Goal: Information Seeking & Learning: Learn about a topic

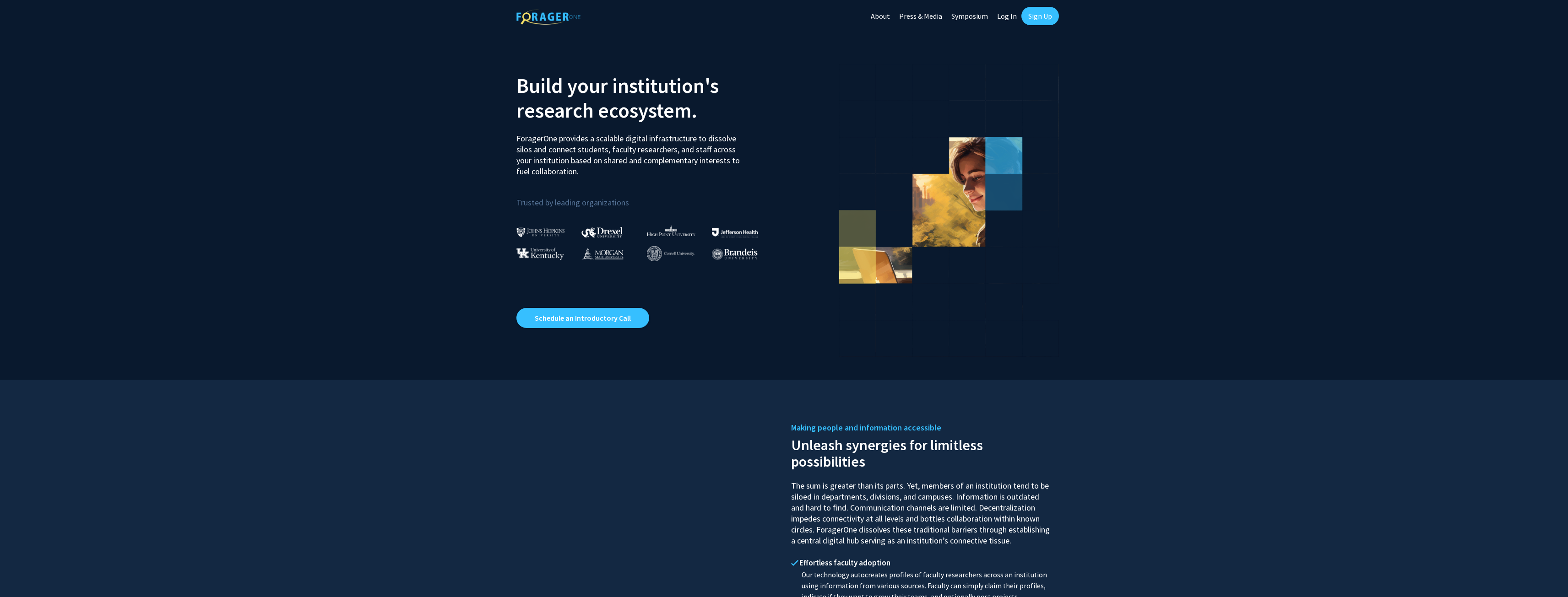
click at [1012, 17] on link "Log In" at bounding box center [1006, 16] width 29 height 32
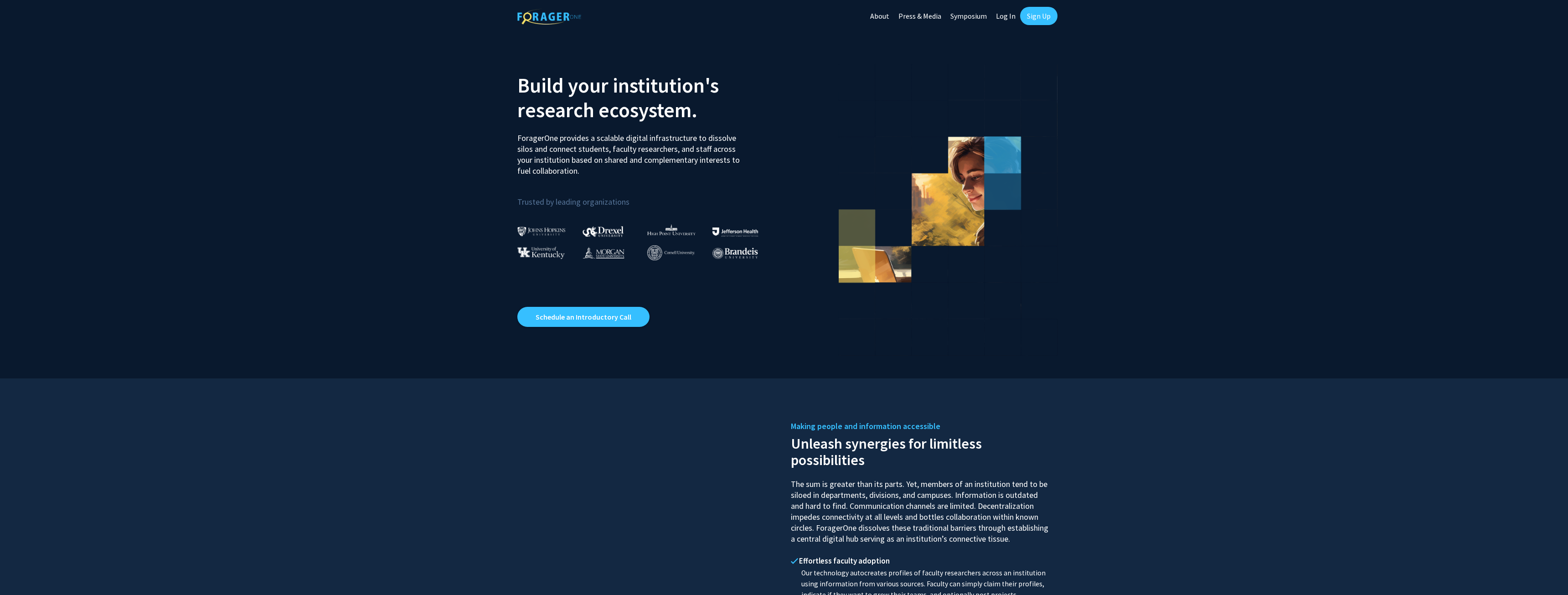
select select
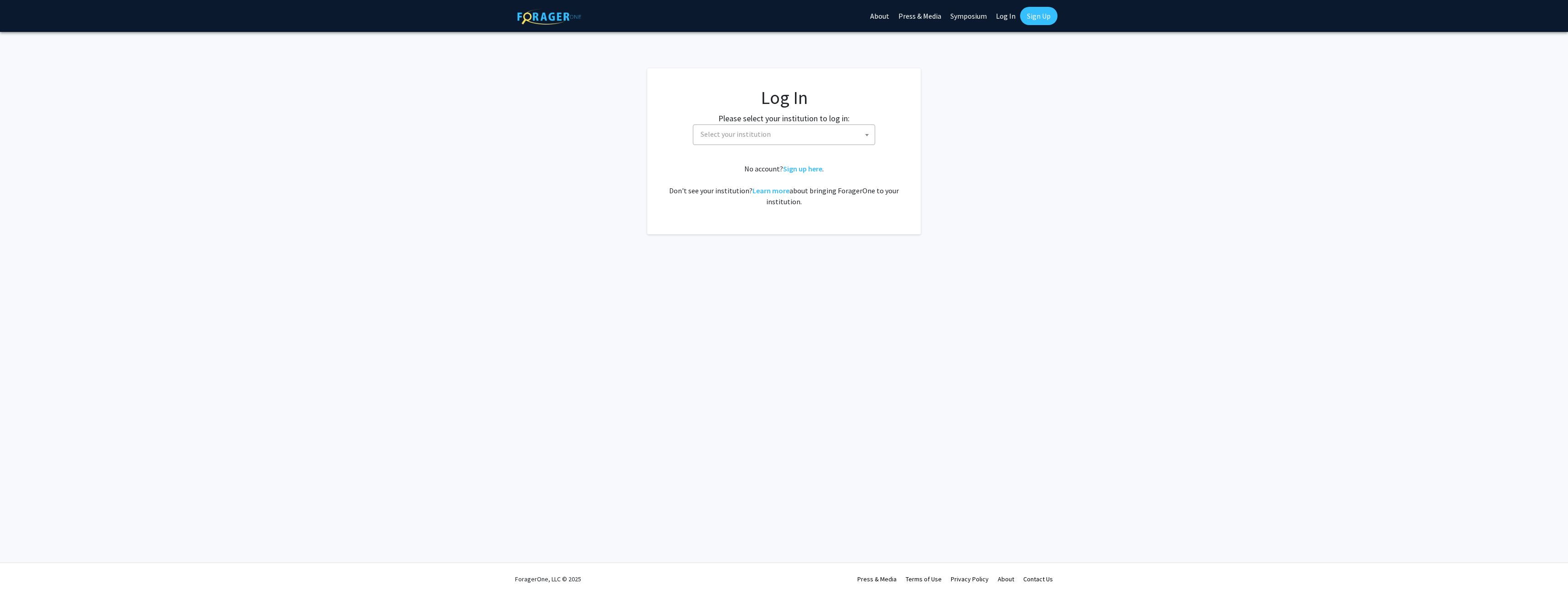
click at [780, 144] on span "Select your institution" at bounding box center [784, 135] width 183 height 21
type input "j"
select select "1"
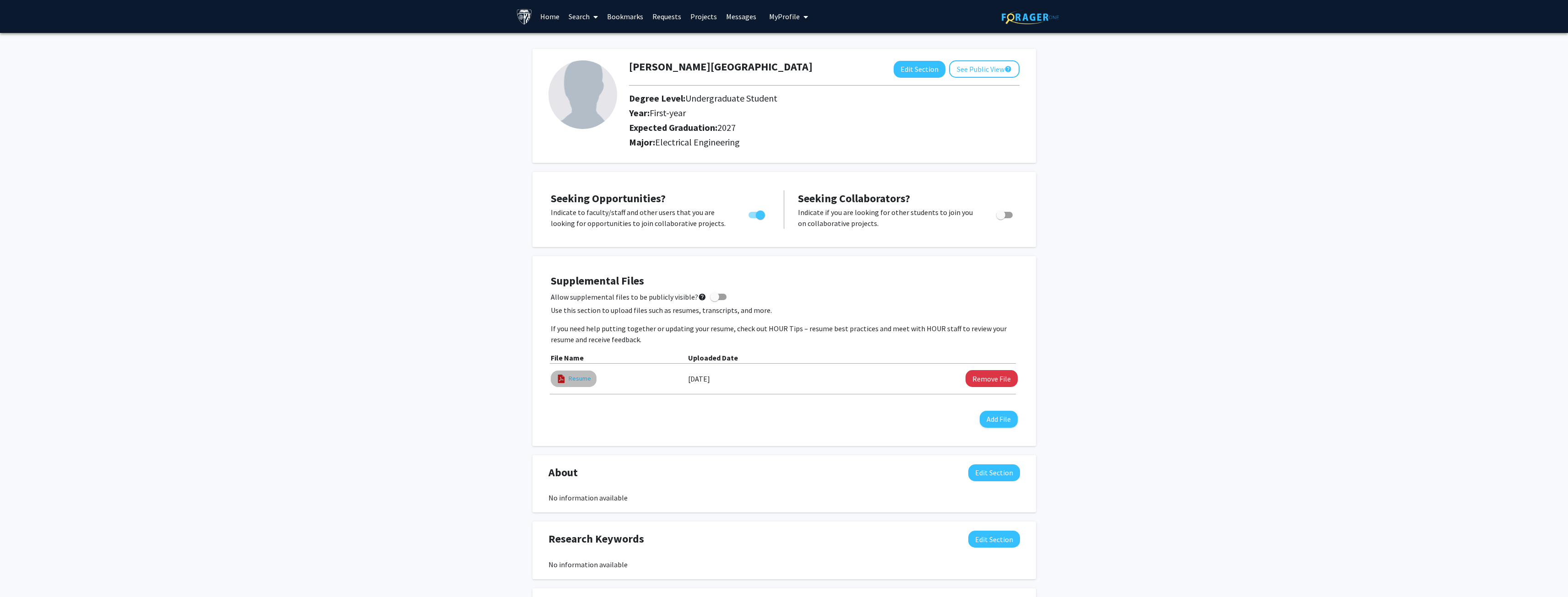
click at [589, 378] on link "Resume" at bounding box center [580, 379] width 23 height 10
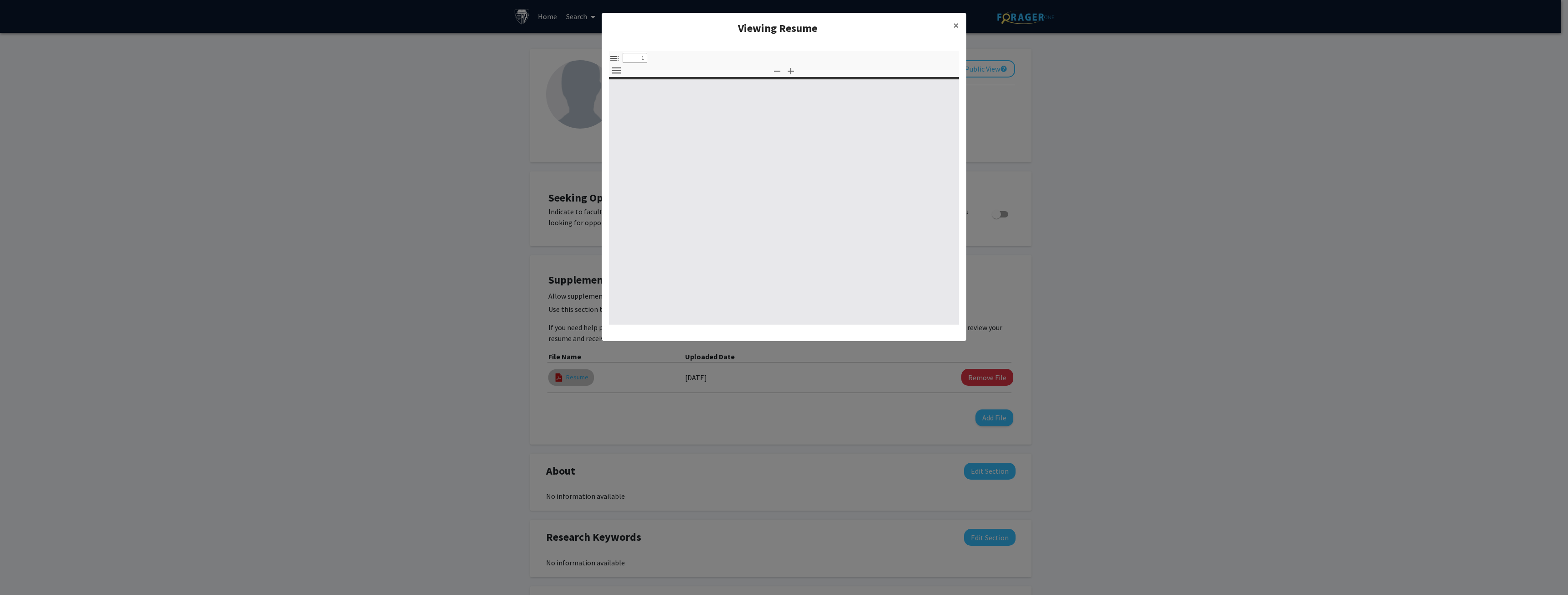
select select "custom"
type input "0"
select select "custom"
type input "1"
select select "auto"
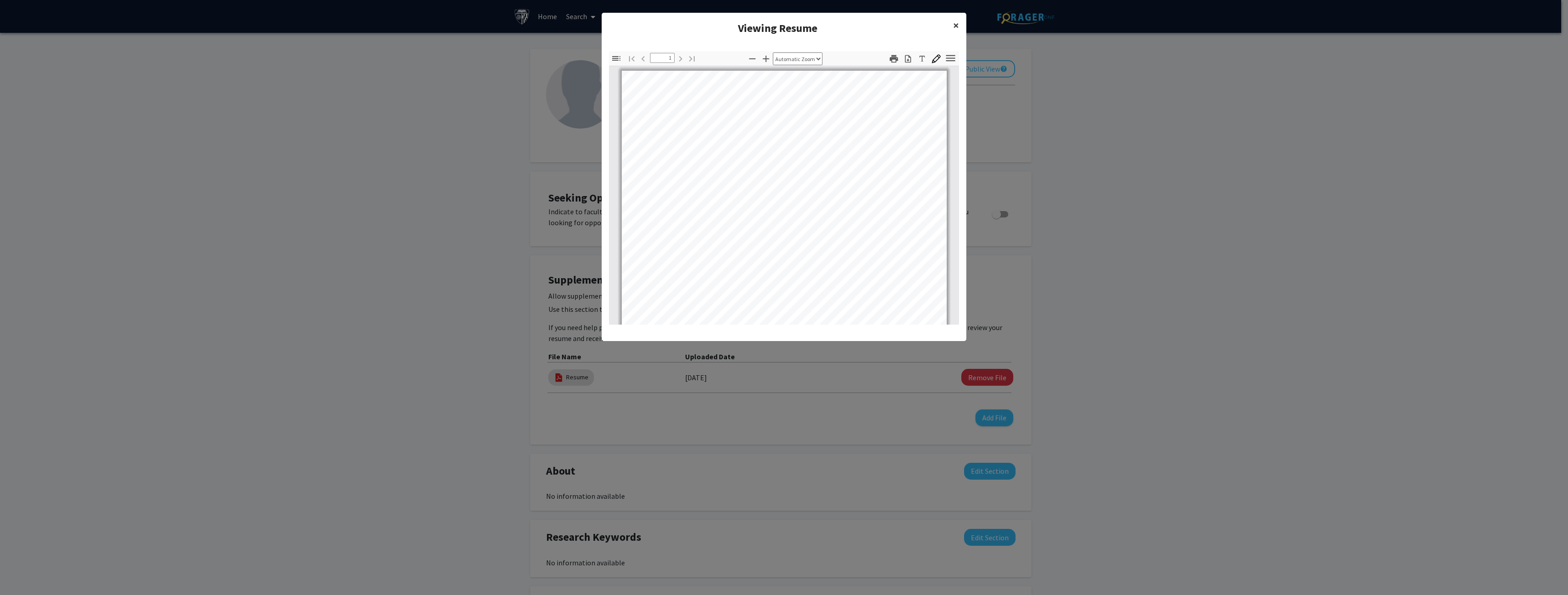
click at [957, 24] on span "×" at bounding box center [956, 25] width 6 height 14
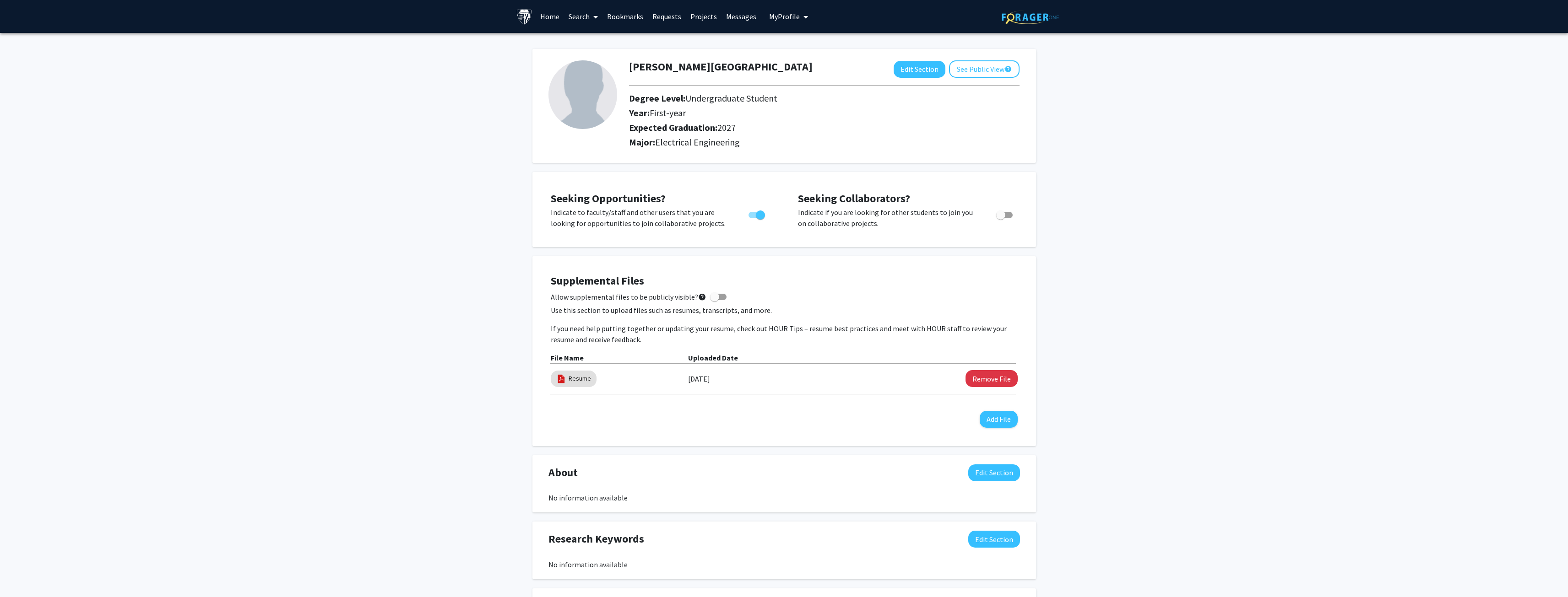
click at [468, 264] on div "June Metz Edit Section See Public View help Degree Level: Undergraduate Student…" at bounding box center [784, 454] width 1568 height 843
click at [630, 16] on link "Bookmarks" at bounding box center [625, 16] width 45 height 32
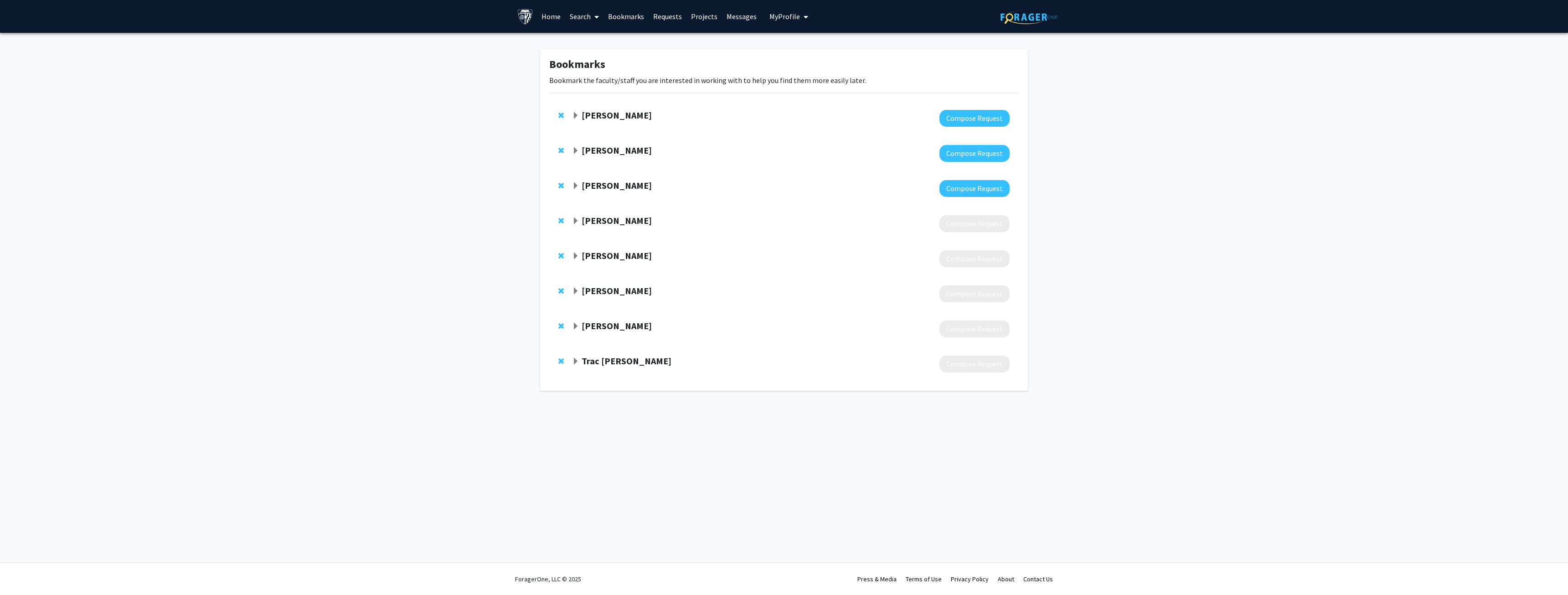
click at [573, 21] on link "Search" at bounding box center [584, 16] width 38 height 32
click at [590, 38] on span "Faculty/Staff" at bounding box center [599, 42] width 67 height 18
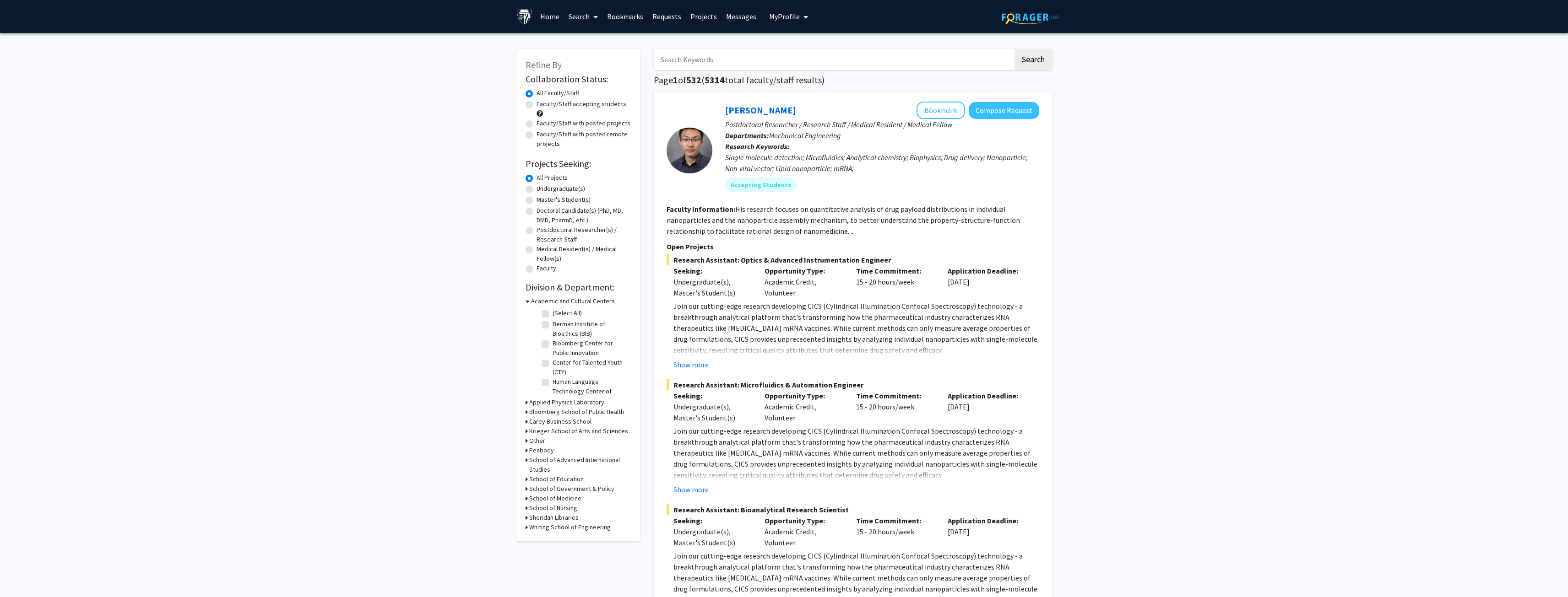
click at [726, 63] on input "Search Keywords" at bounding box center [833, 59] width 359 height 21
click at [720, 63] on input "poblo" at bounding box center [833, 59] width 359 height 21
type input "poblo iglesias"
click at [1040, 64] on button "Search" at bounding box center [1032, 59] width 37 height 21
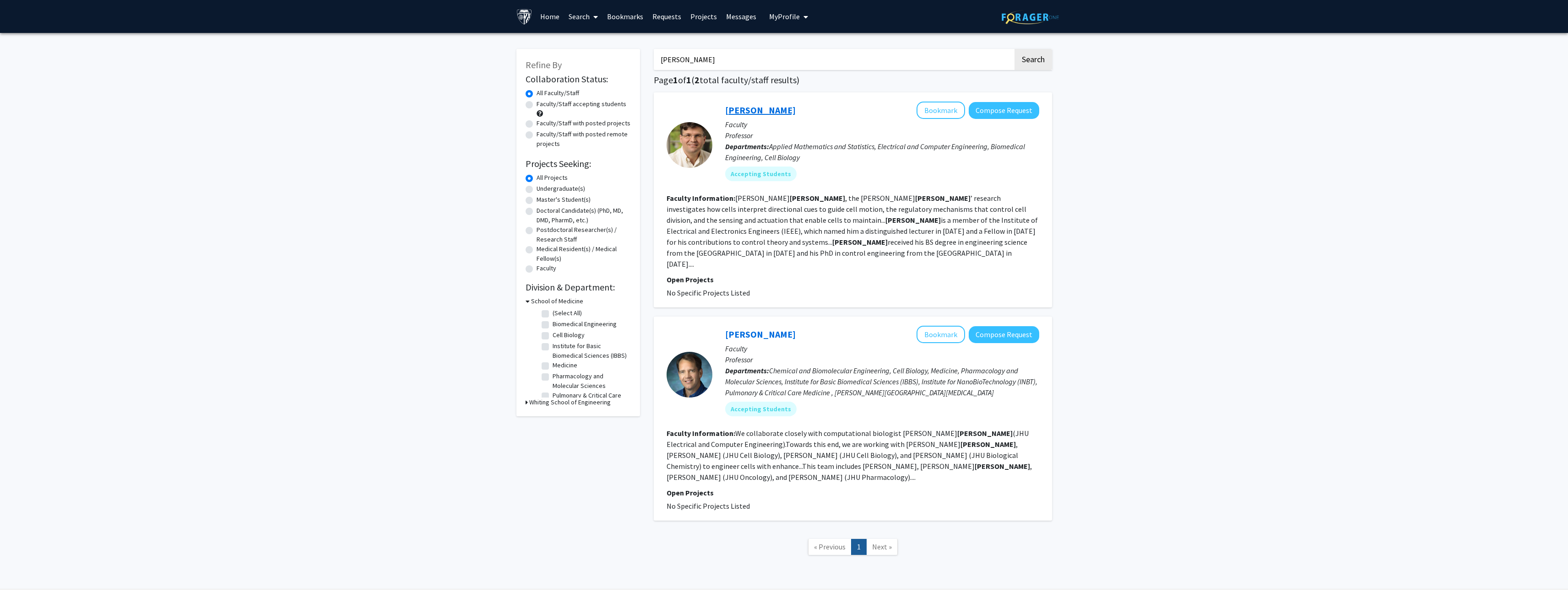
click at [763, 108] on link "Pablo Iglesias" at bounding box center [760, 110] width 70 height 12
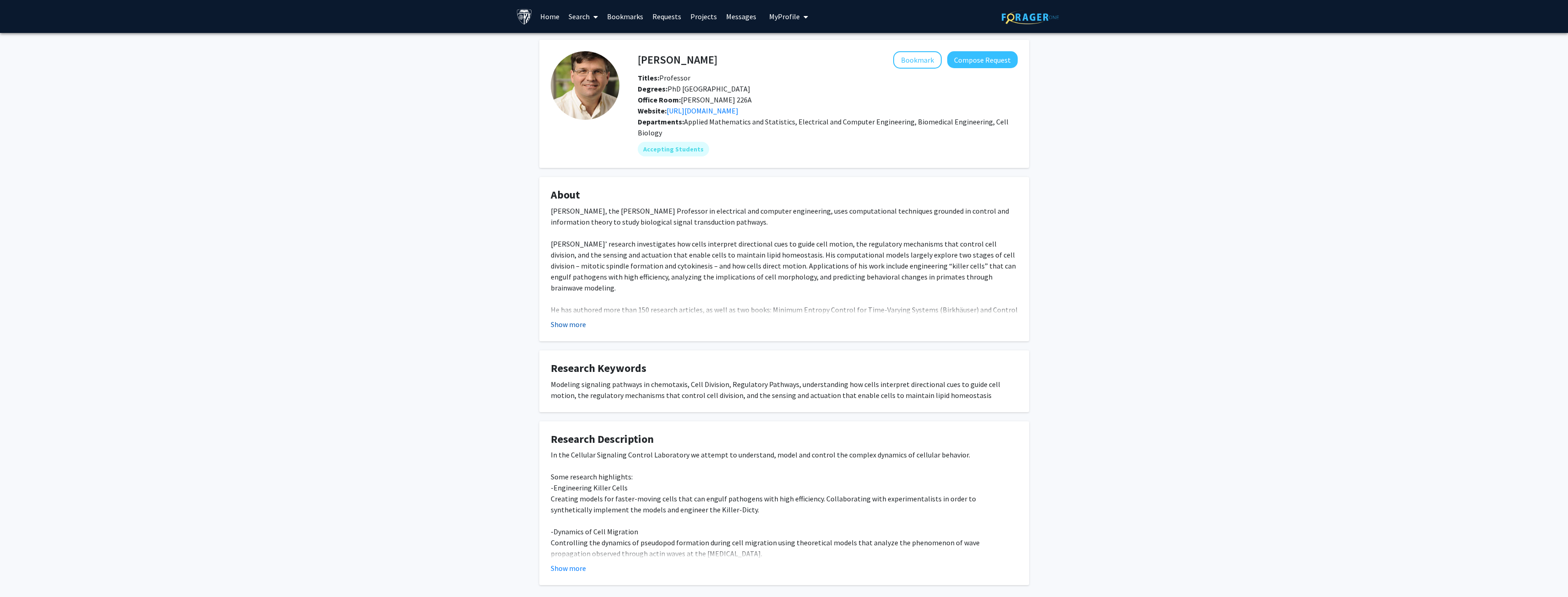
click at [561, 324] on button "Show more" at bounding box center [569, 324] width 35 height 11
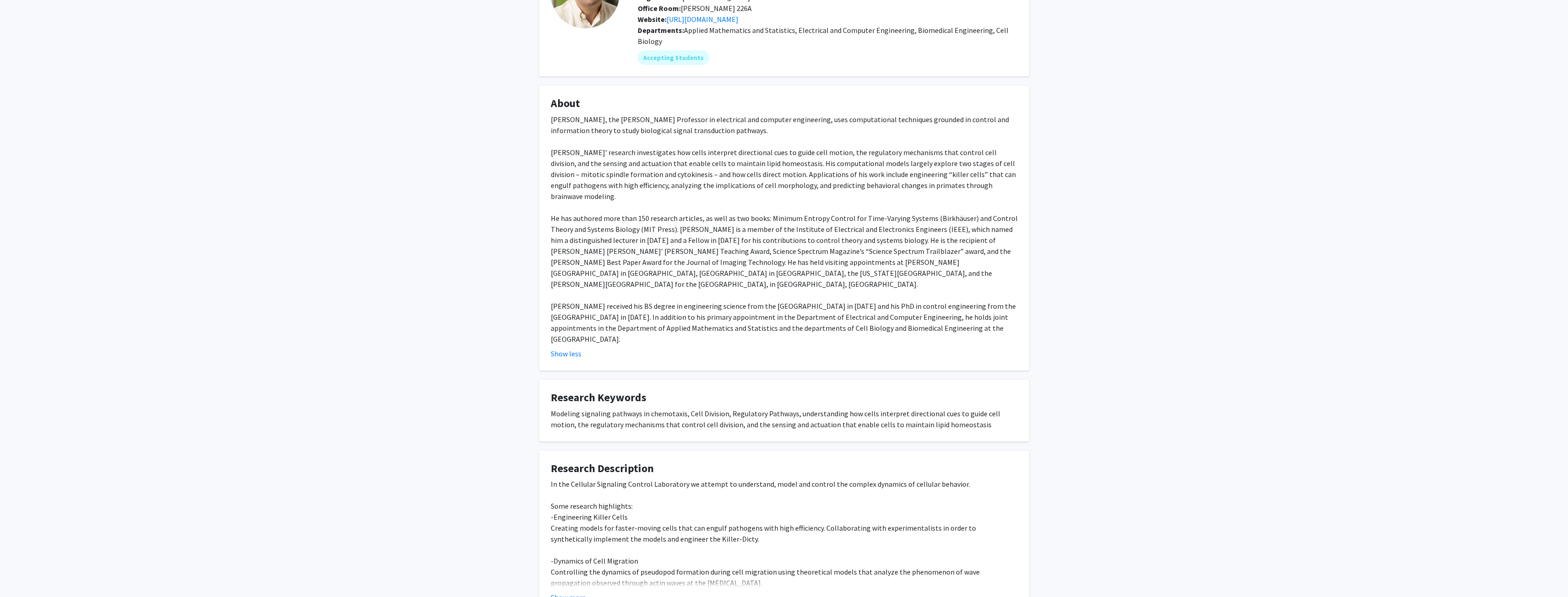
scroll to position [133, 0]
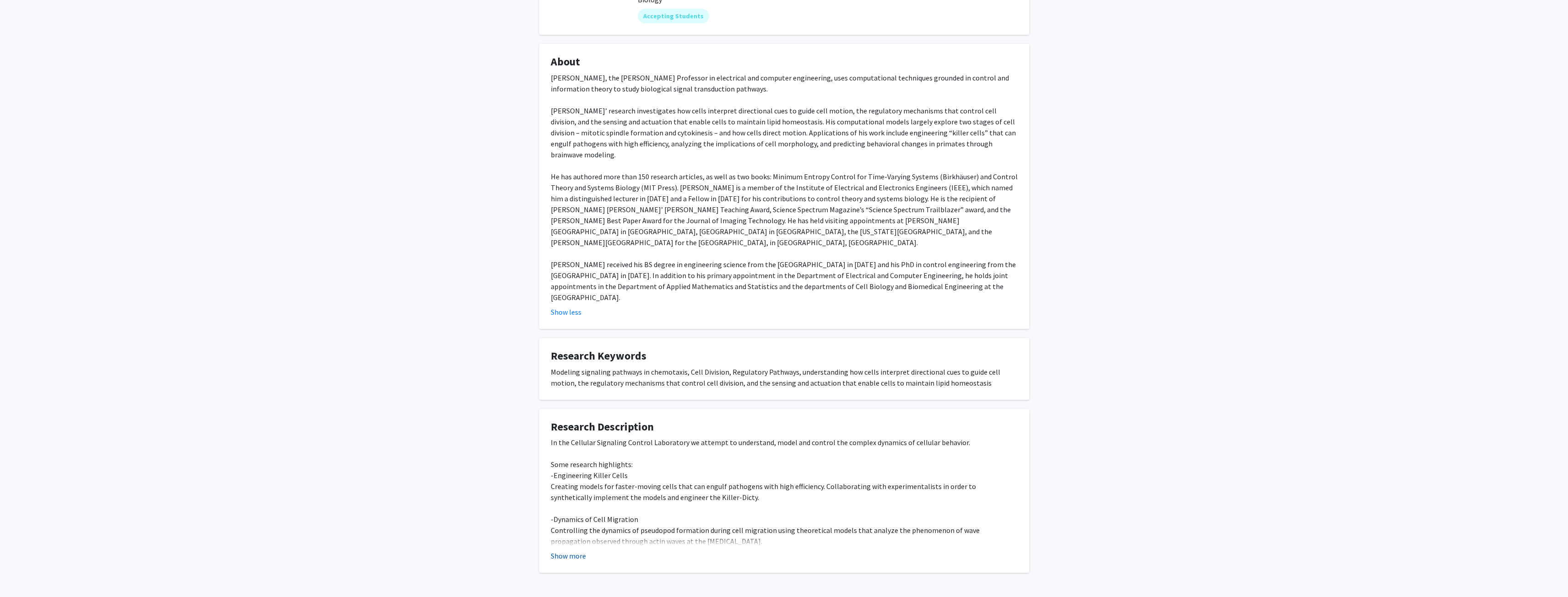
click at [565, 551] on button "Show more" at bounding box center [569, 556] width 35 height 11
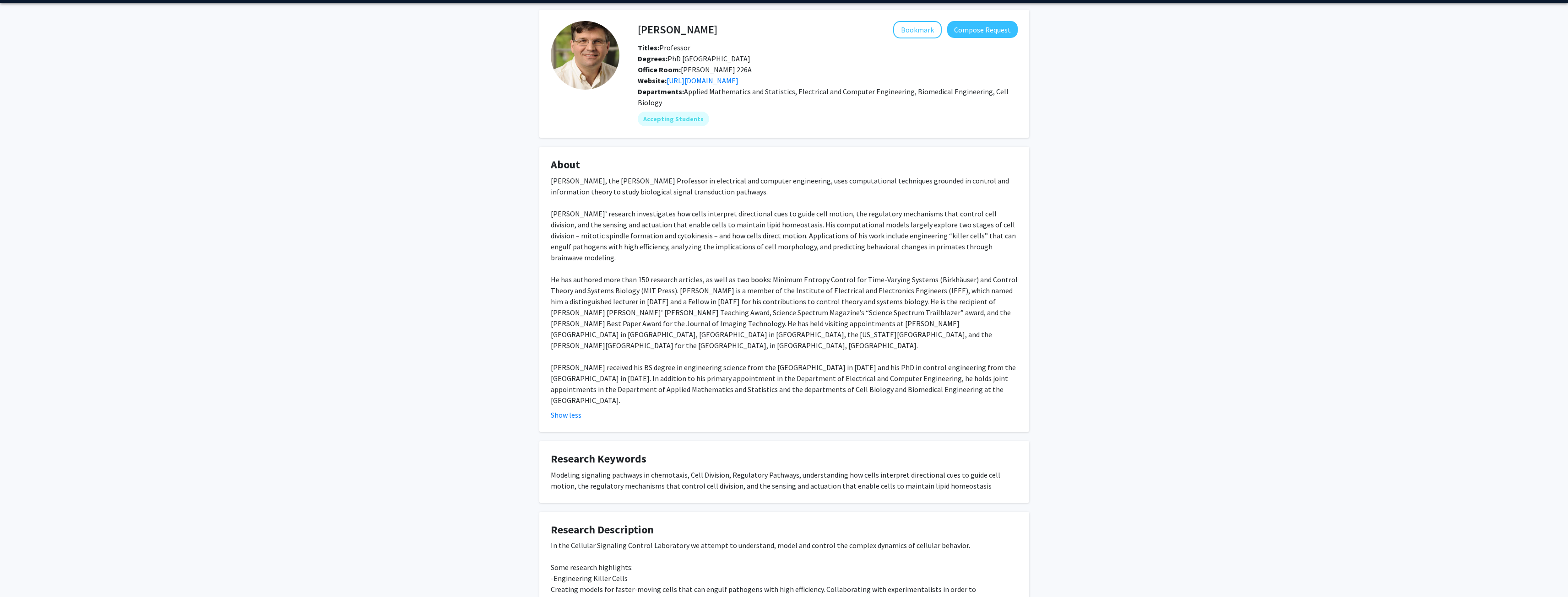
scroll to position [0, 0]
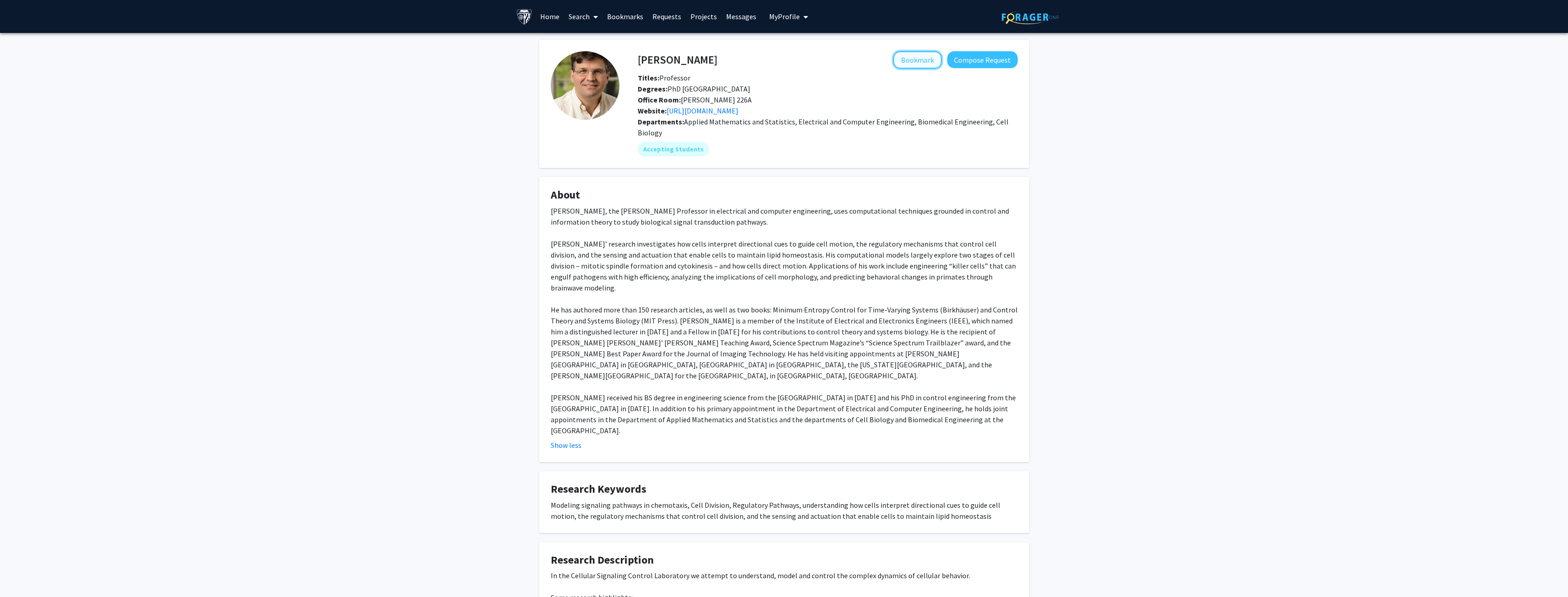
click at [919, 62] on button "Bookmark" at bounding box center [917, 60] width 48 height 17
click at [624, 21] on link "Bookmarks" at bounding box center [625, 16] width 45 height 32
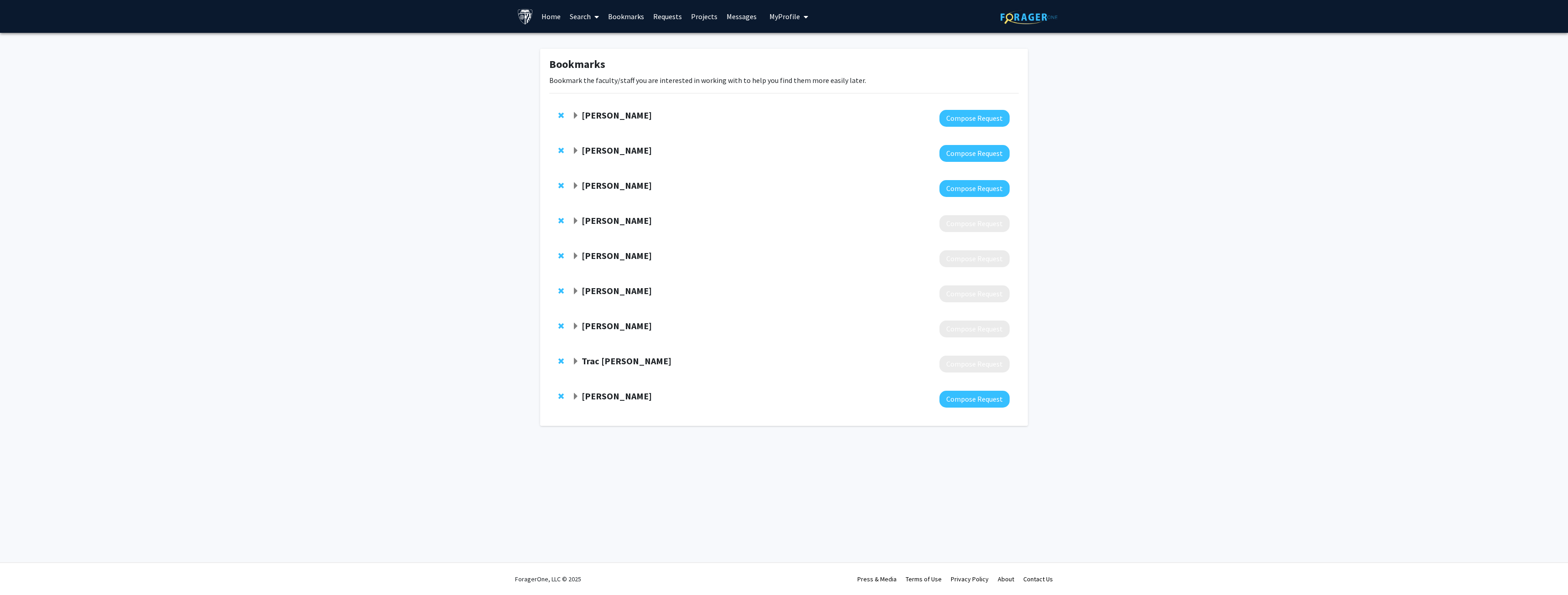
click at [605, 361] on strong "Trac Tran" at bounding box center [627, 361] width 90 height 12
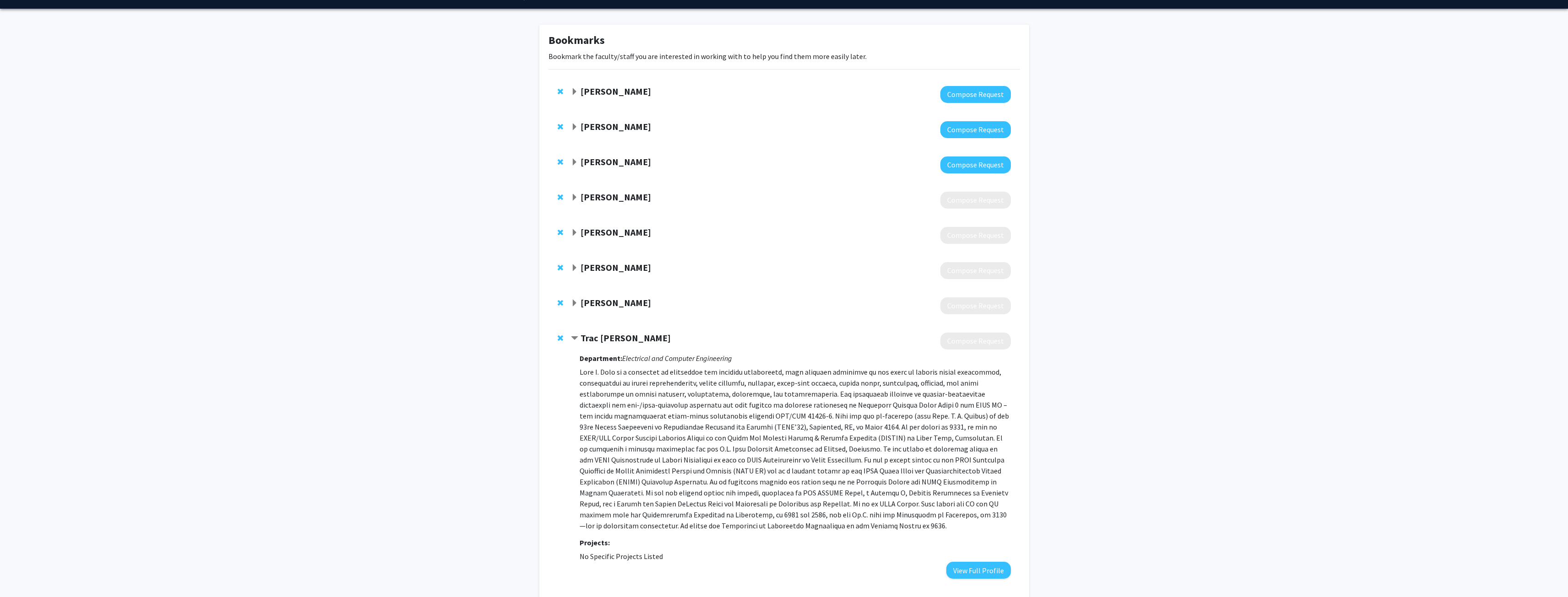
scroll to position [108, 0]
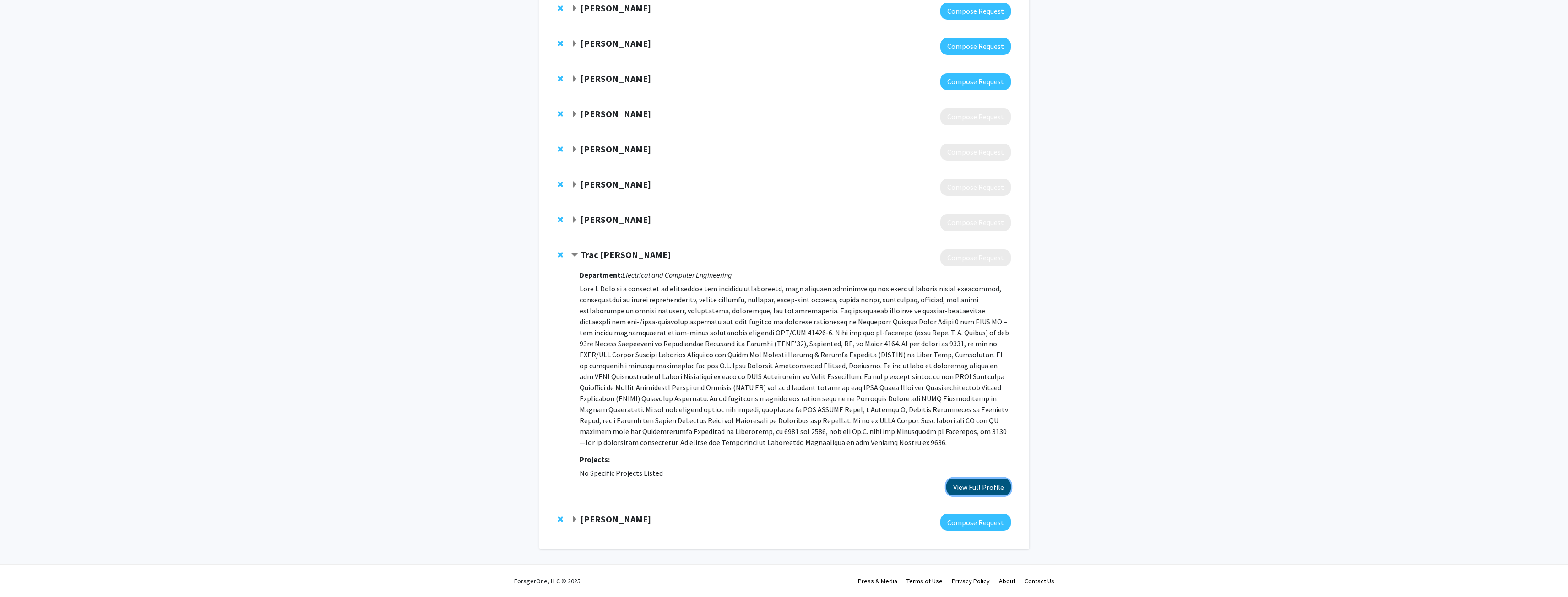
click at [987, 489] on button "View Full Profile" at bounding box center [979, 487] width 65 height 17
click at [579, 255] on div "Trac Tran" at bounding box center [669, 255] width 197 height 12
click at [577, 256] on span "Contract Trac Tran Bookmark" at bounding box center [575, 255] width 7 height 7
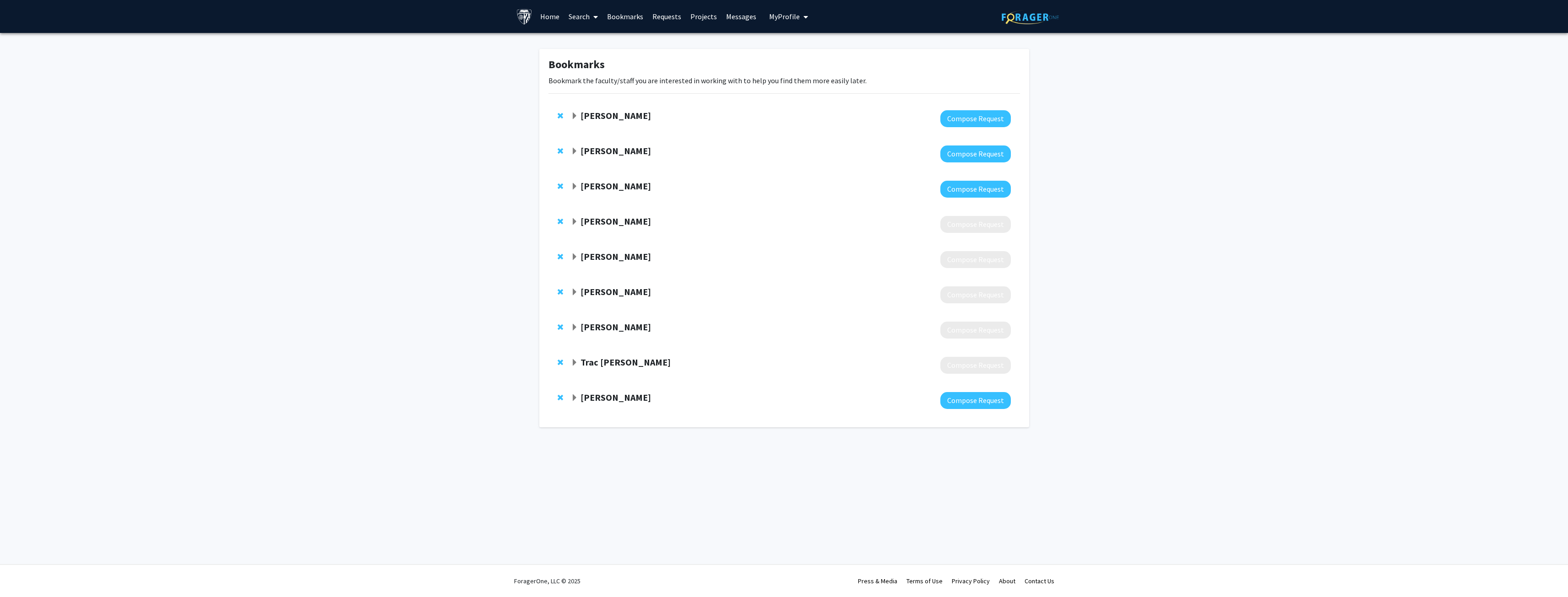
scroll to position [0, 0]
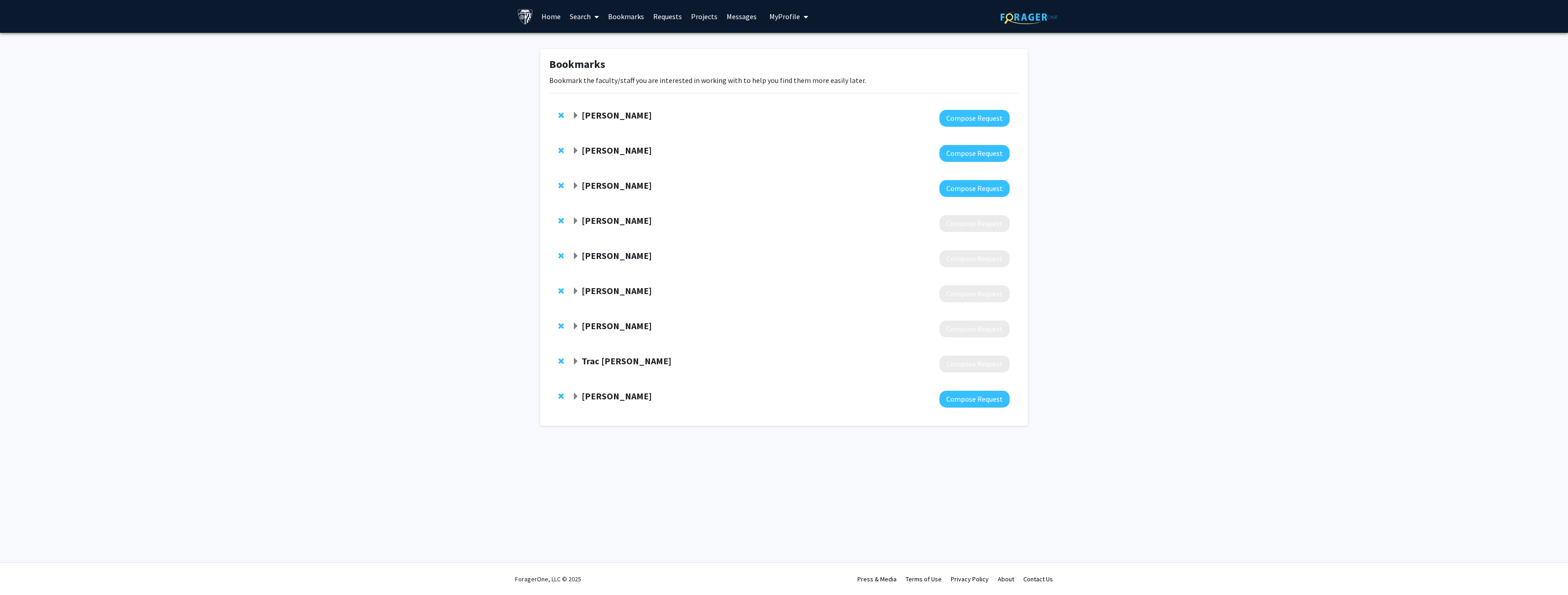
click at [575, 258] on span "Expand Ralph Etienne-Cummings Bookmark" at bounding box center [576, 256] width 7 height 7
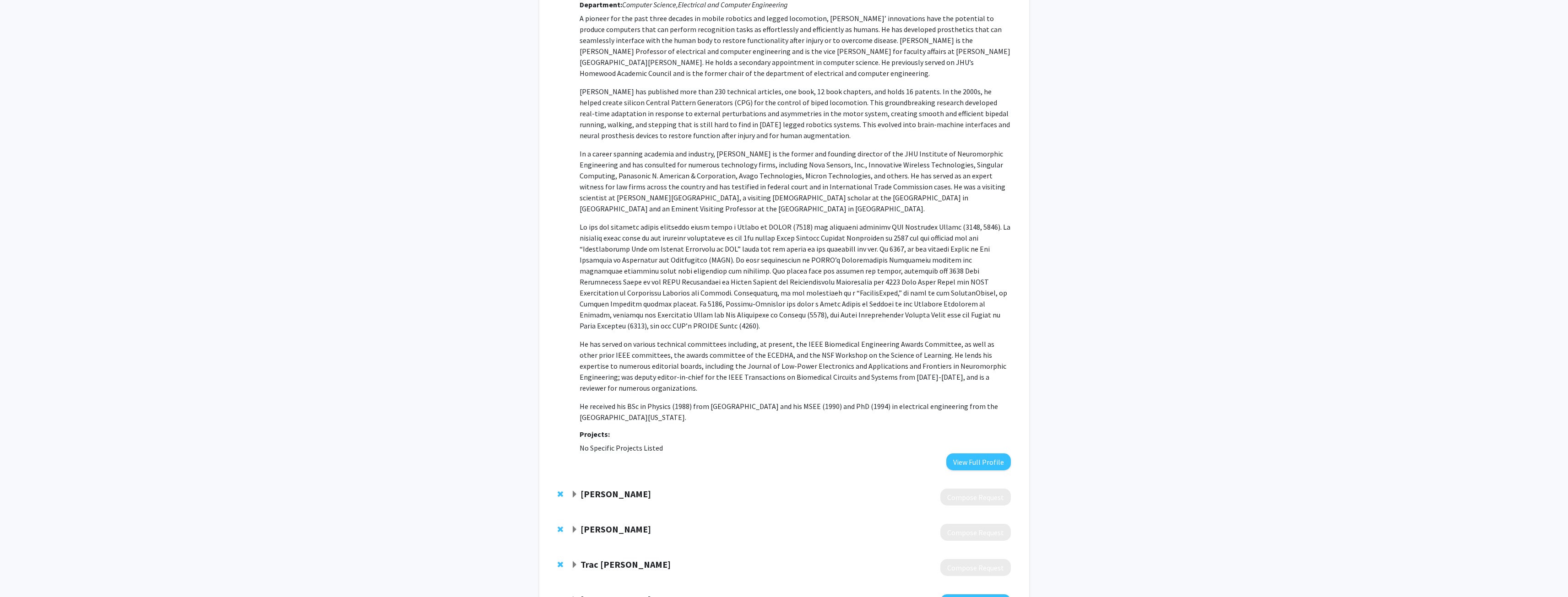
scroll to position [274, 0]
click at [973, 451] on button "View Full Profile" at bounding box center [979, 460] width 65 height 17
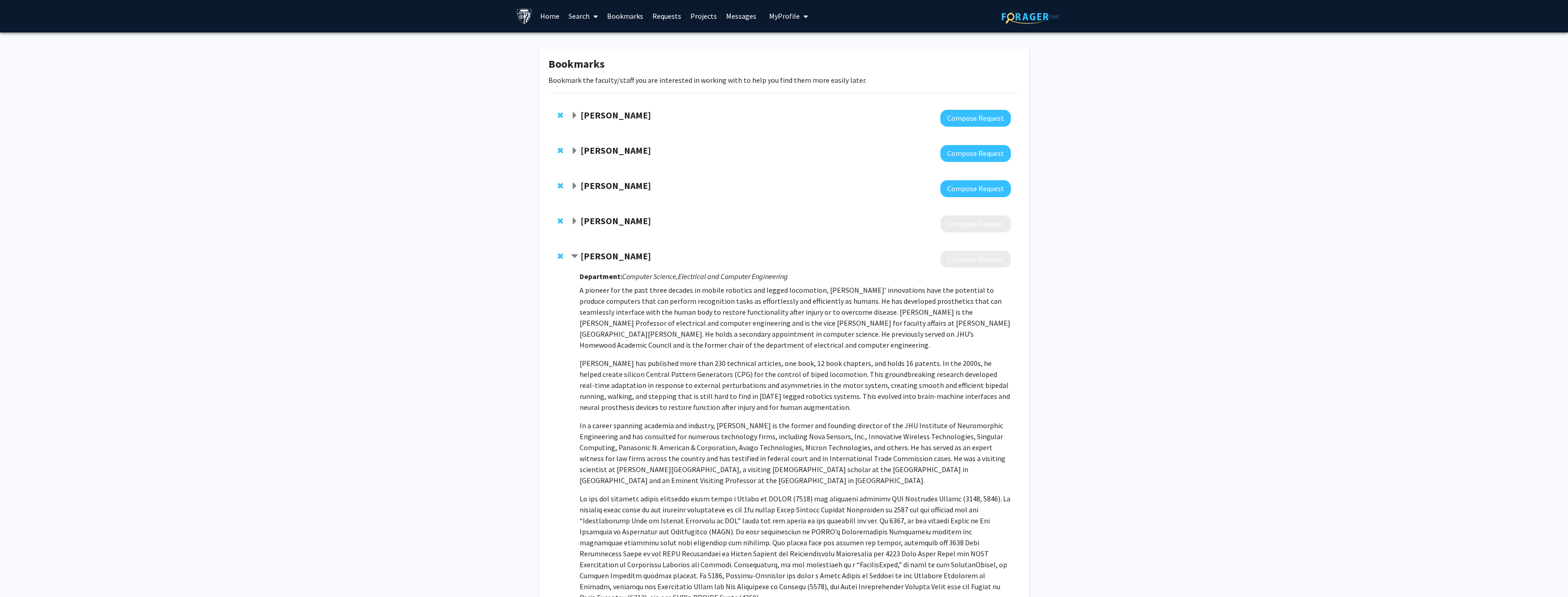
scroll to position [0, 0]
click at [574, 221] on span "Expand Mahyar Fazlyab Bookmark" at bounding box center [575, 222] width 7 height 7
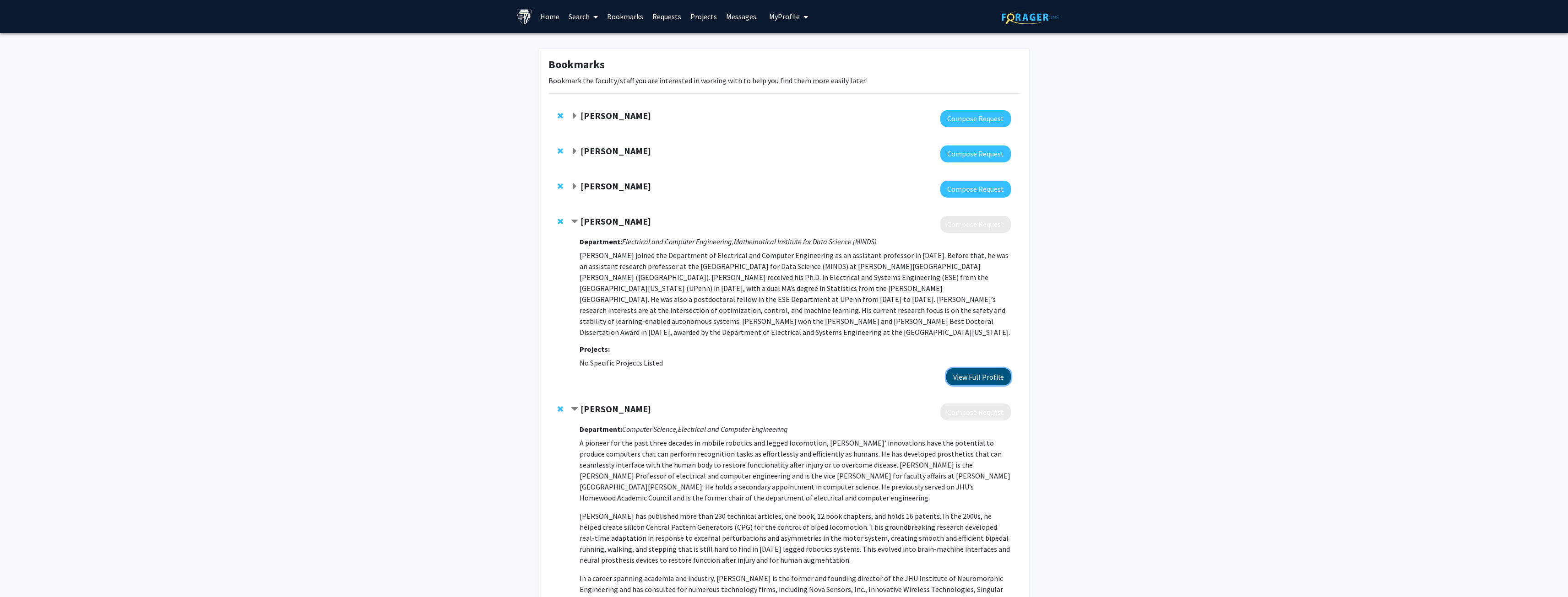
click at [959, 368] on button "View Full Profile" at bounding box center [979, 377] width 65 height 17
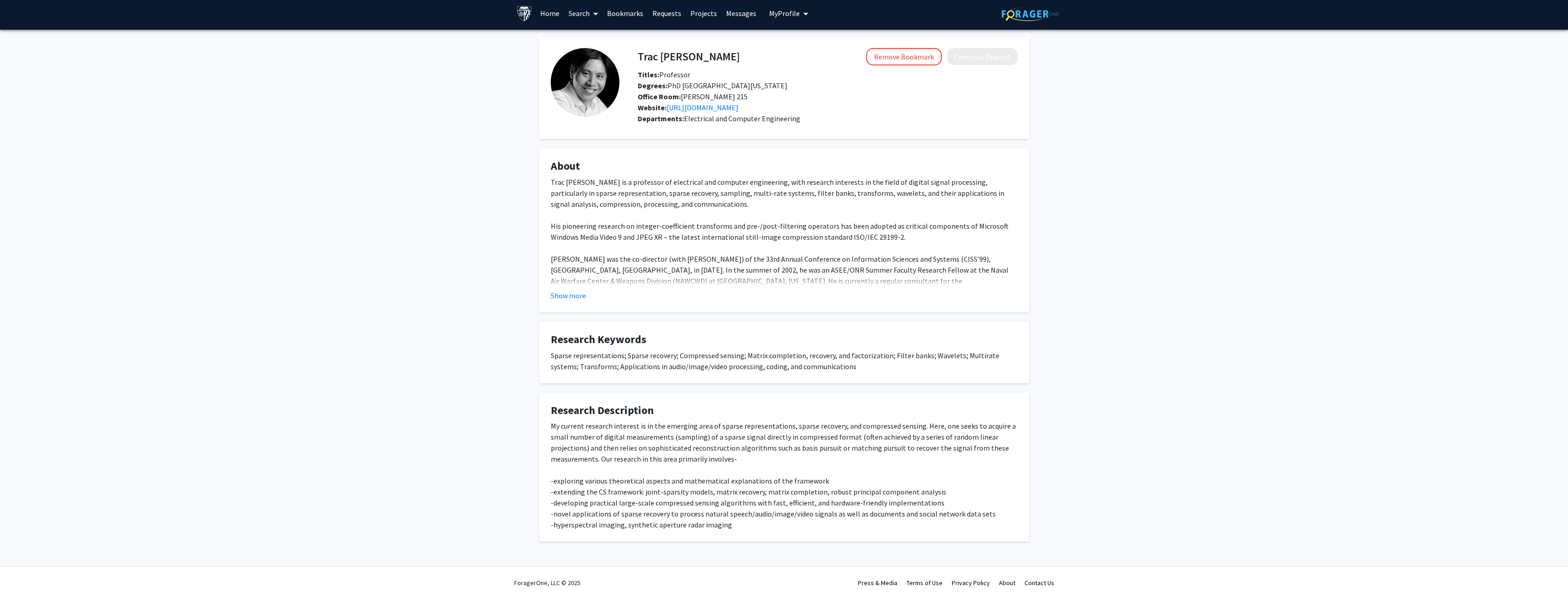
scroll to position [5, 0]
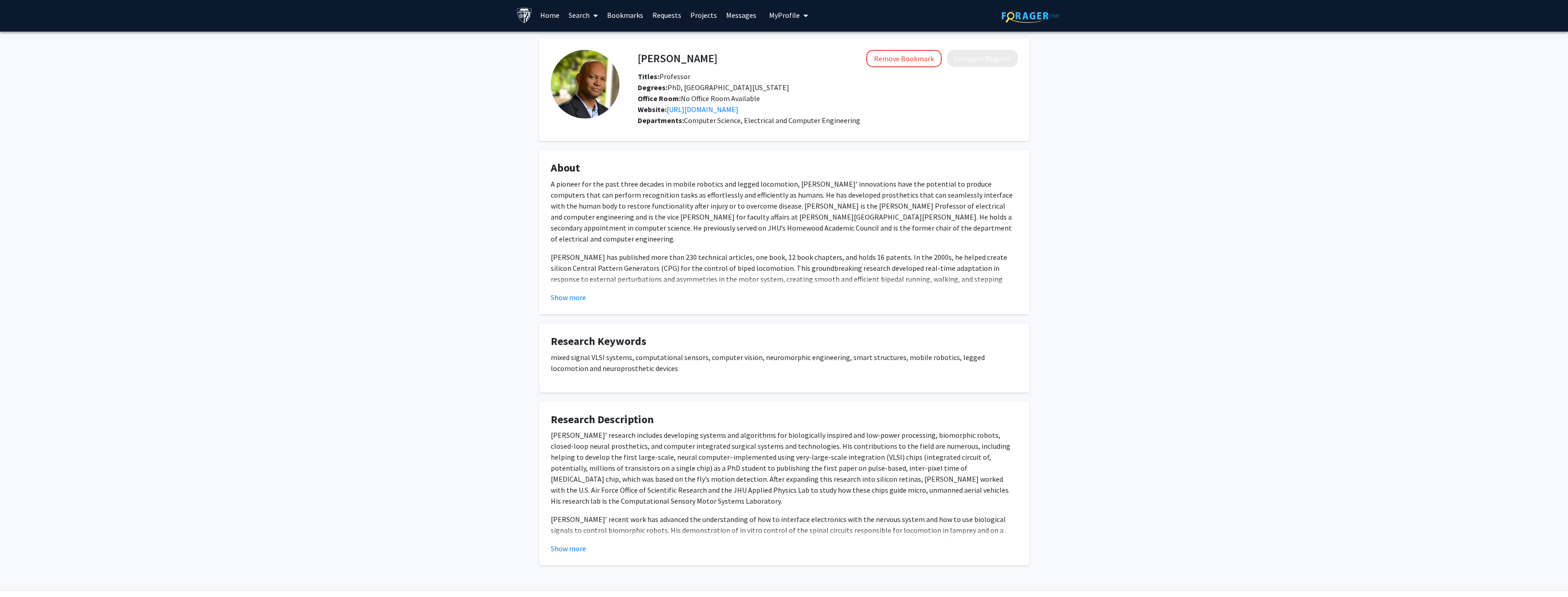
scroll to position [27, 0]
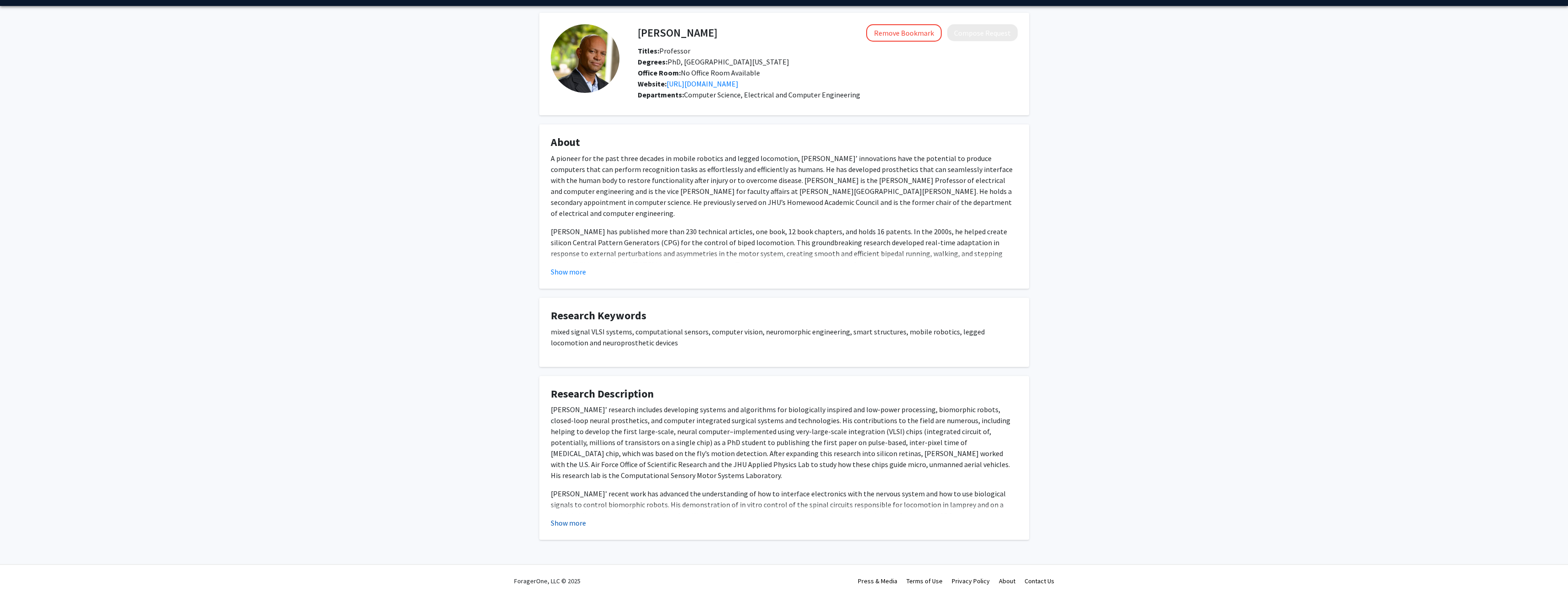
click at [570, 527] on button "Show more" at bounding box center [569, 523] width 35 height 11
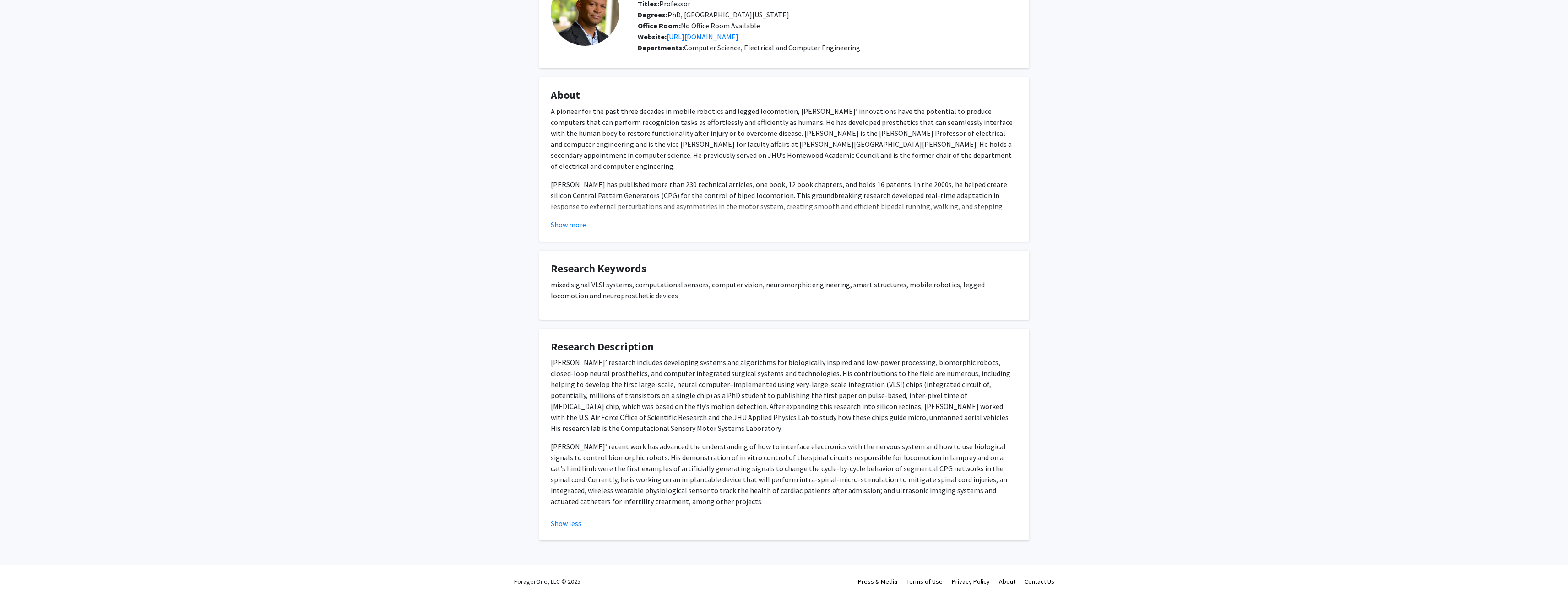
scroll to position [75, 0]
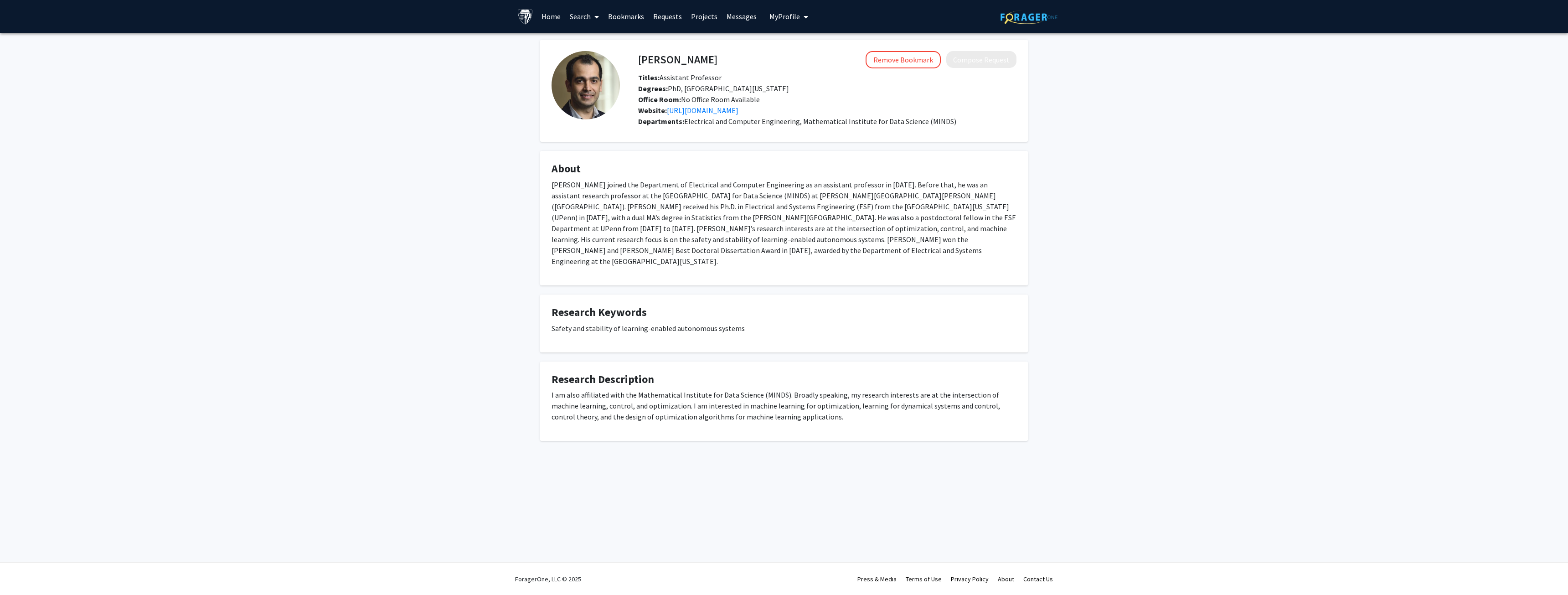
click at [659, 65] on h4 "[PERSON_NAME]" at bounding box center [677, 60] width 79 height 17
drag, startPoint x: 659, startPoint y: 65, endPoint x: 704, endPoint y: 65, distance: 45.0
click at [704, 65] on h4 "Mahyar Fazlyab" at bounding box center [677, 60] width 79 height 17
copy h4 "Mahyar Fazlyab"
click at [765, 71] on div "Mahyar Fazlyab Remove Bookmark Compose Request Titles: Assistant Professor Degr…" at bounding box center [827, 83] width 392 height 65
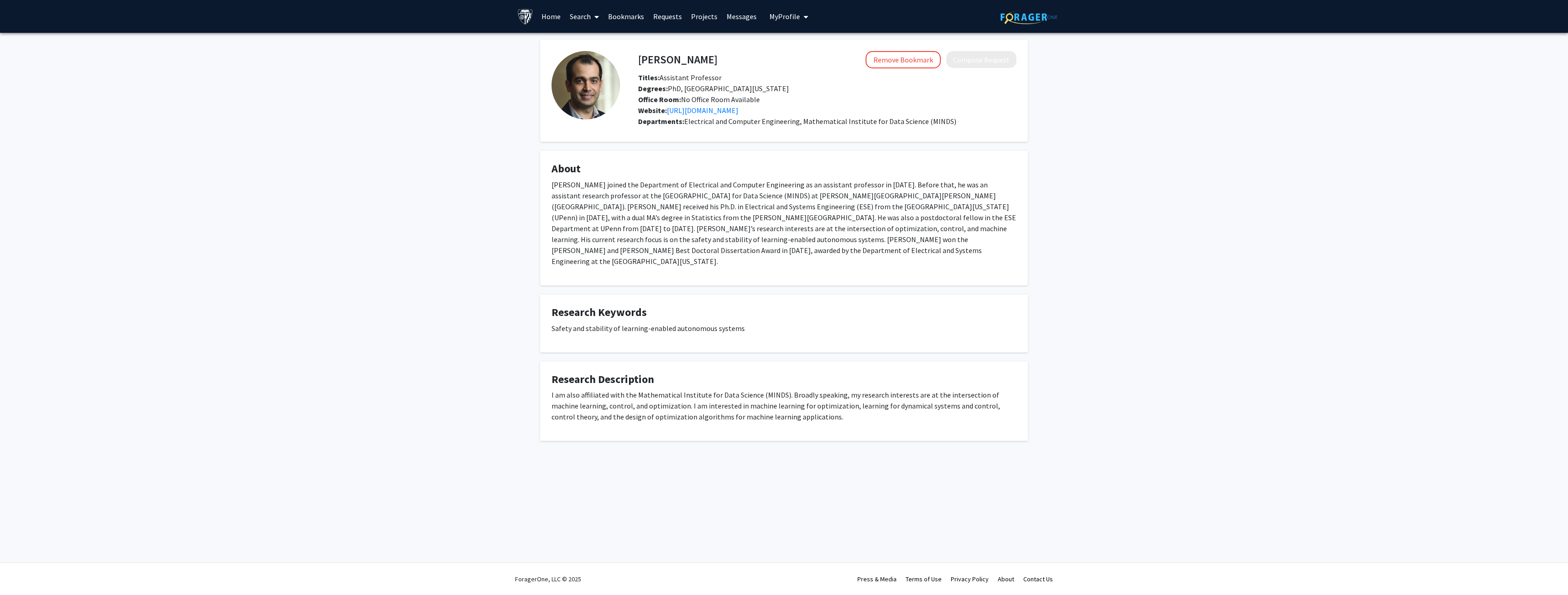
click at [651, 66] on h4 "Mahyar Fazlyab" at bounding box center [677, 60] width 79 height 17
drag, startPoint x: 651, startPoint y: 66, endPoint x: 690, endPoint y: 66, distance: 39.0
click at [690, 66] on h4 "Mahyar Fazlyab" at bounding box center [677, 60] width 79 height 17
copy h4 "Mahyar Fazlyab"
drag, startPoint x: 794, startPoint y: 68, endPoint x: 1012, endPoint y: 30, distance: 221.3
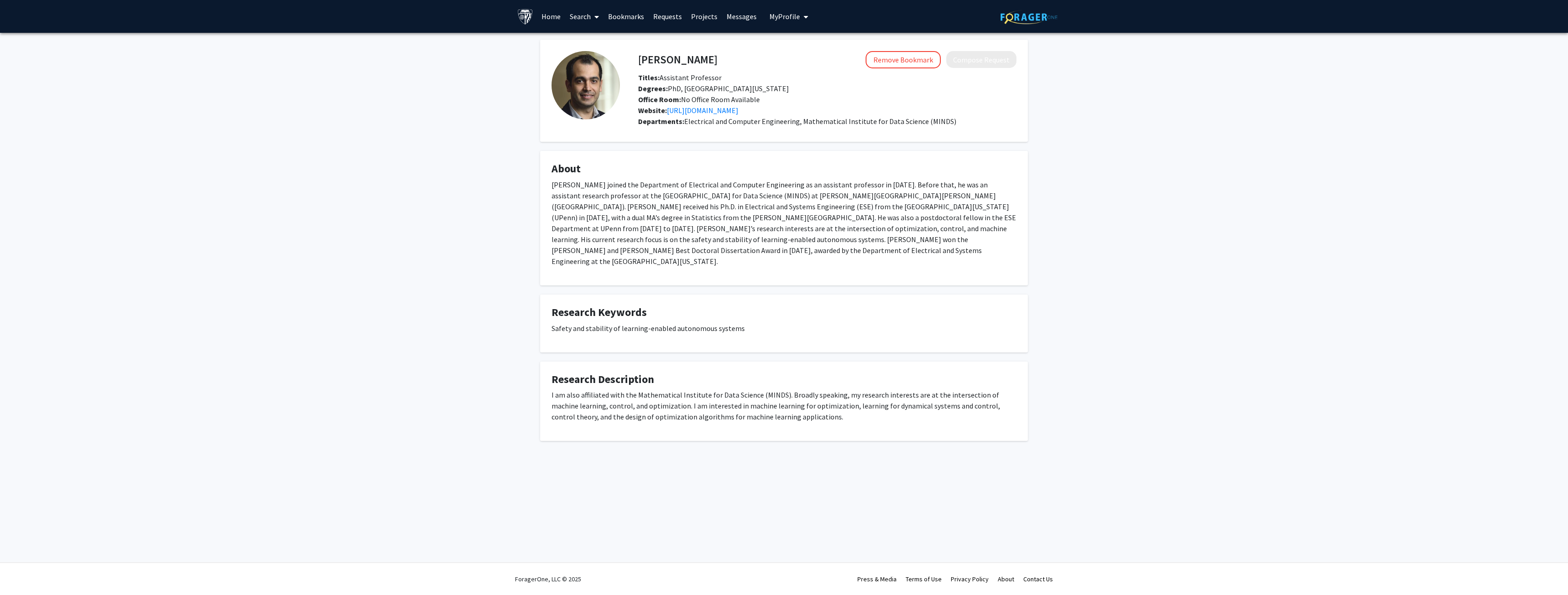
click at [794, 68] on div "Remove Bookmark Compose Request" at bounding box center [867, 60] width 299 height 17
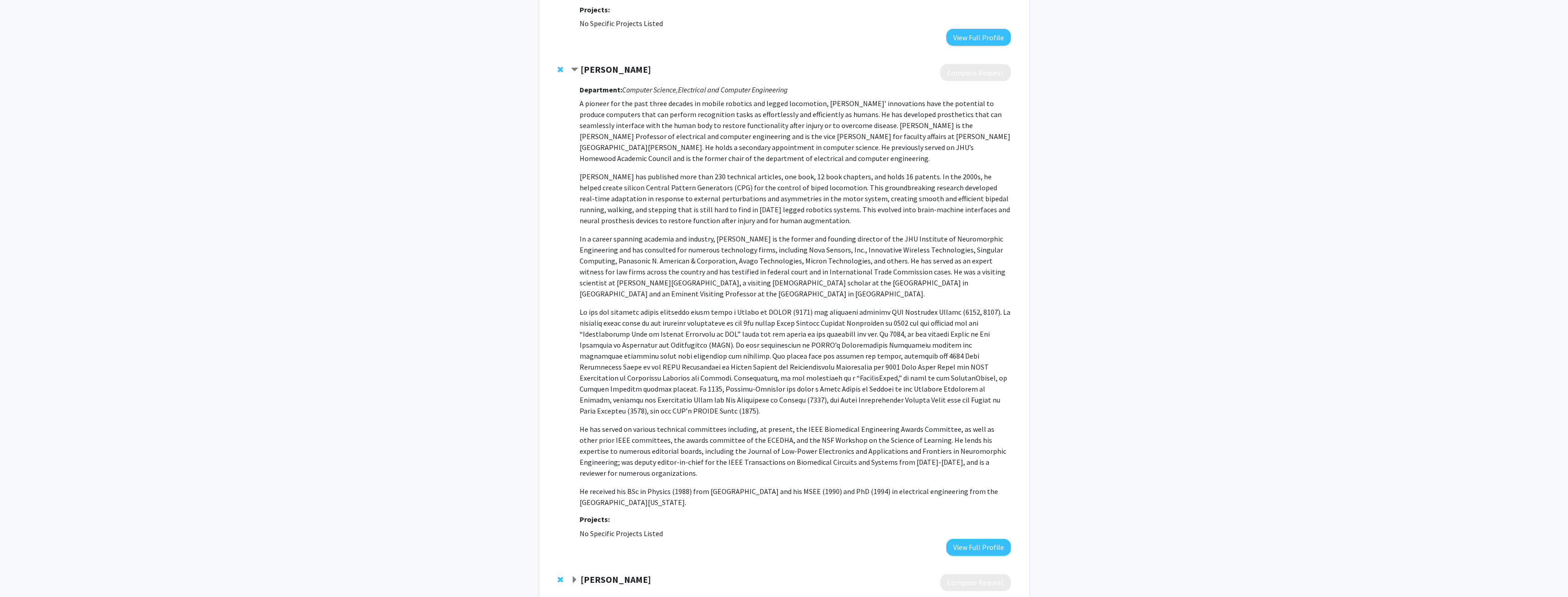
scroll to position [484, 0]
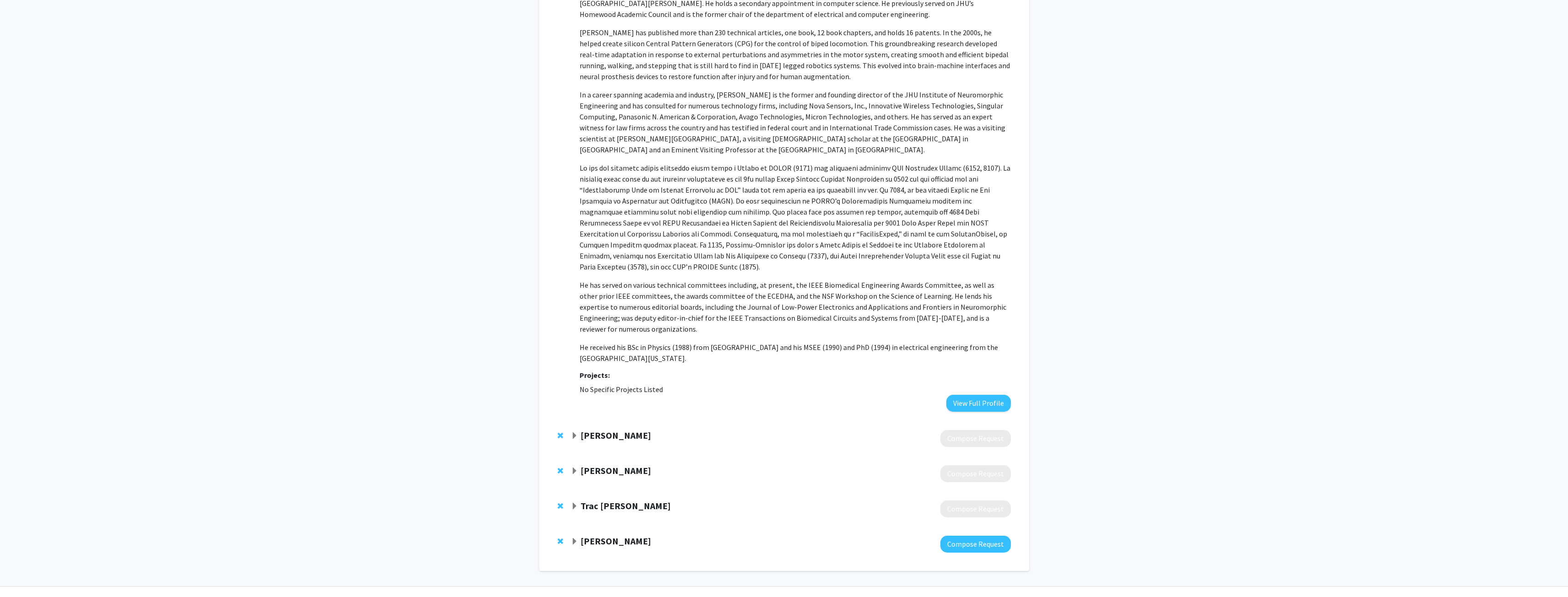
click at [585, 465] on strong "Susanna Thon" at bounding box center [616, 471] width 70 height 12
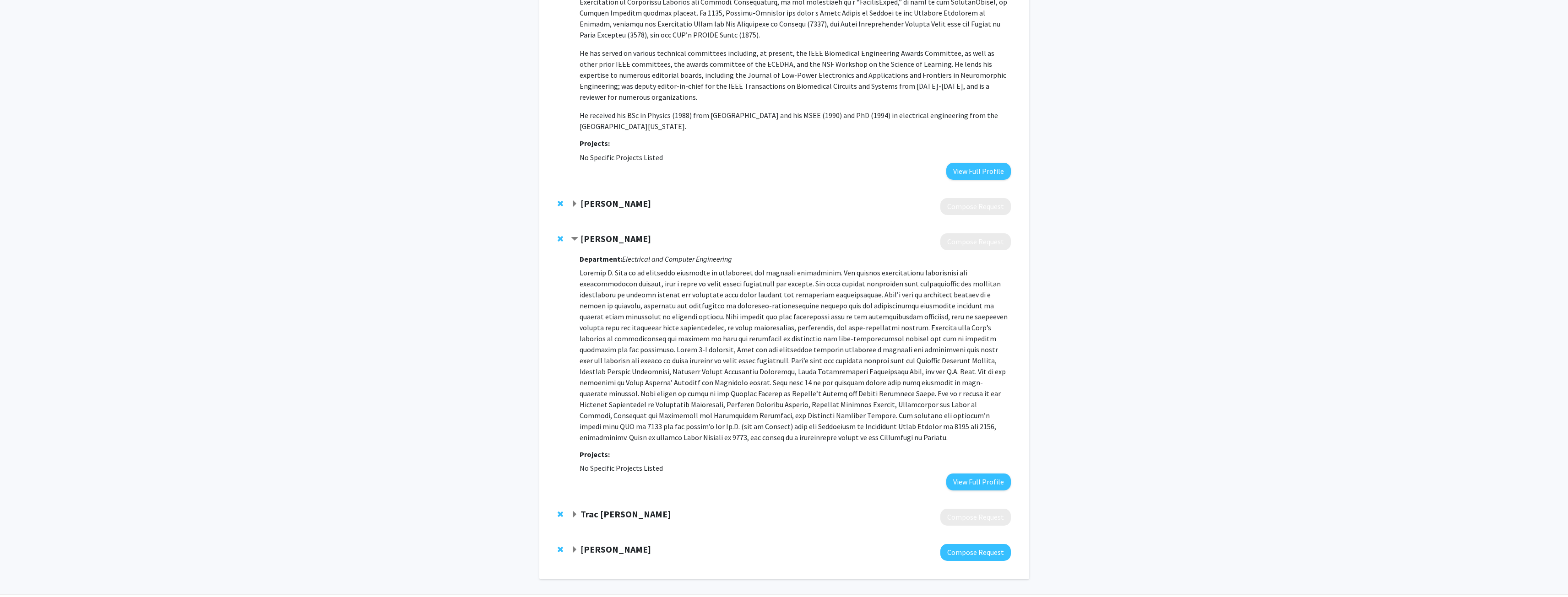
scroll to position [724, 0]
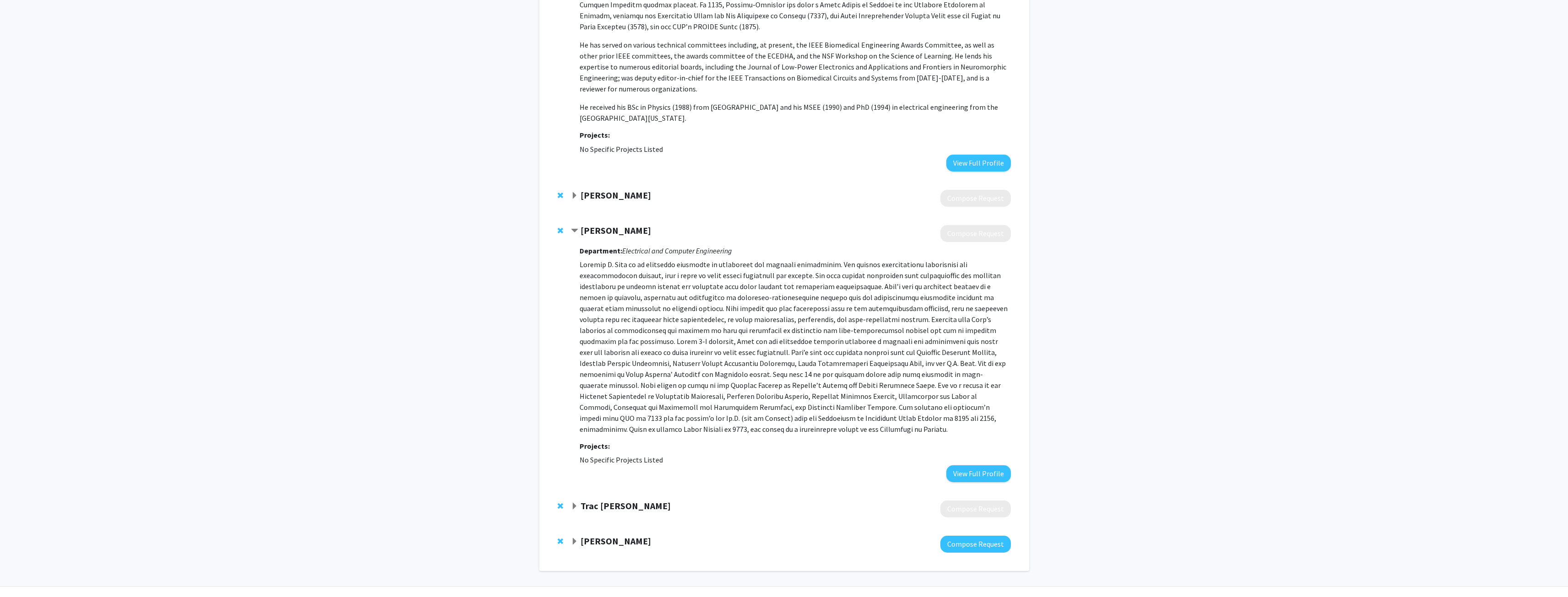
click at [973, 455] on fg-project-list "No Specific Projects Listed" at bounding box center [795, 460] width 431 height 11
click at [977, 466] on button "View Full Profile" at bounding box center [979, 474] width 65 height 17
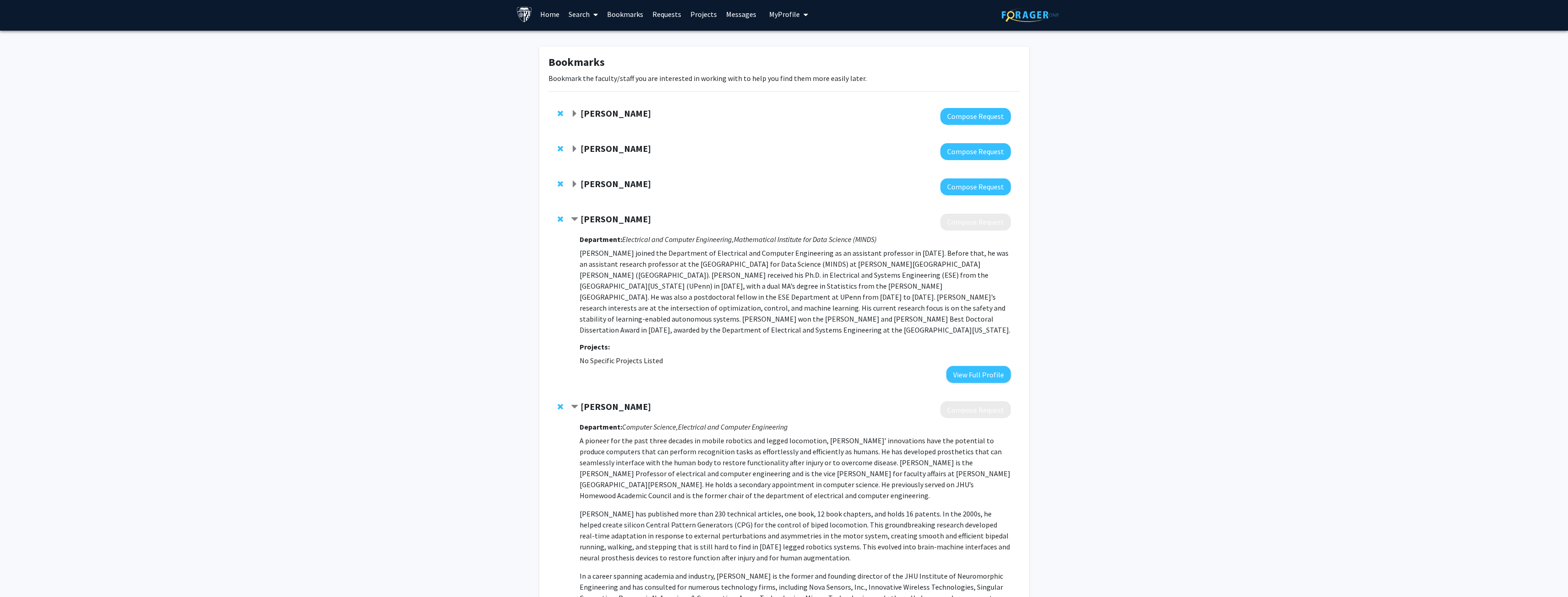
scroll to position [0, 0]
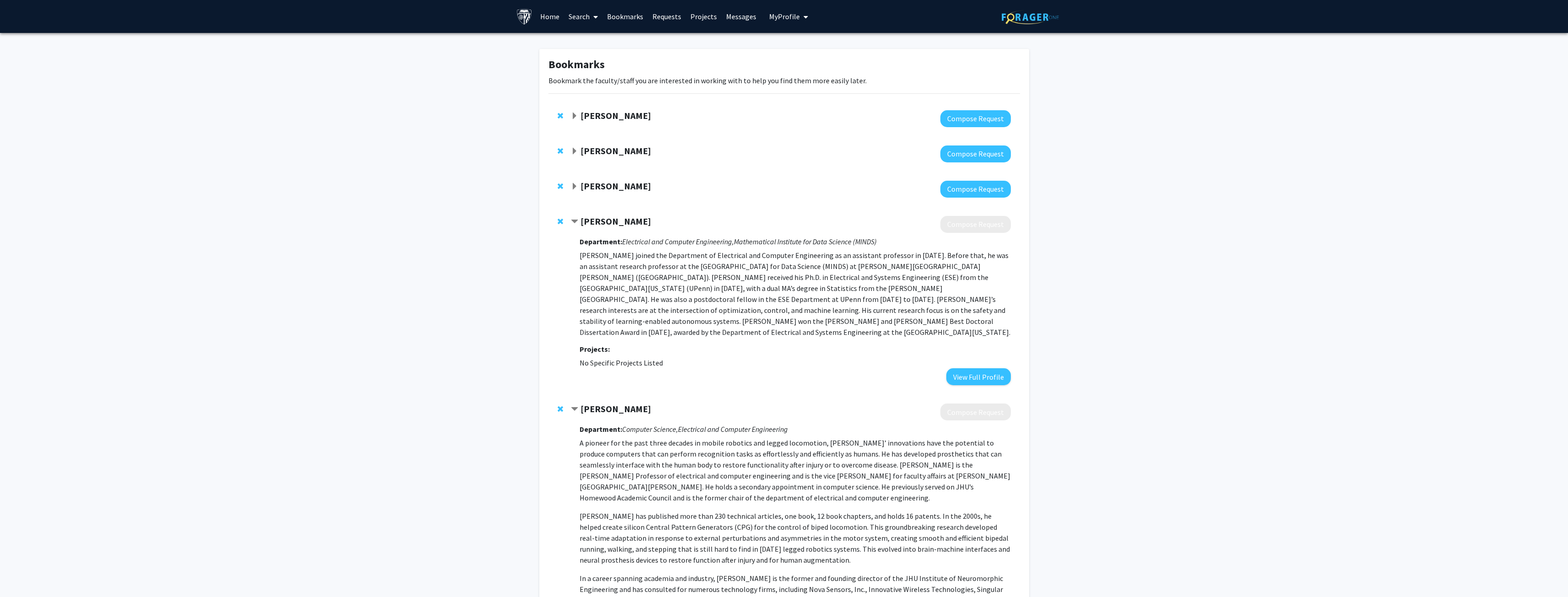
click at [577, 116] on span "Expand Enrique Mallada Bookmark" at bounding box center [575, 116] width 7 height 7
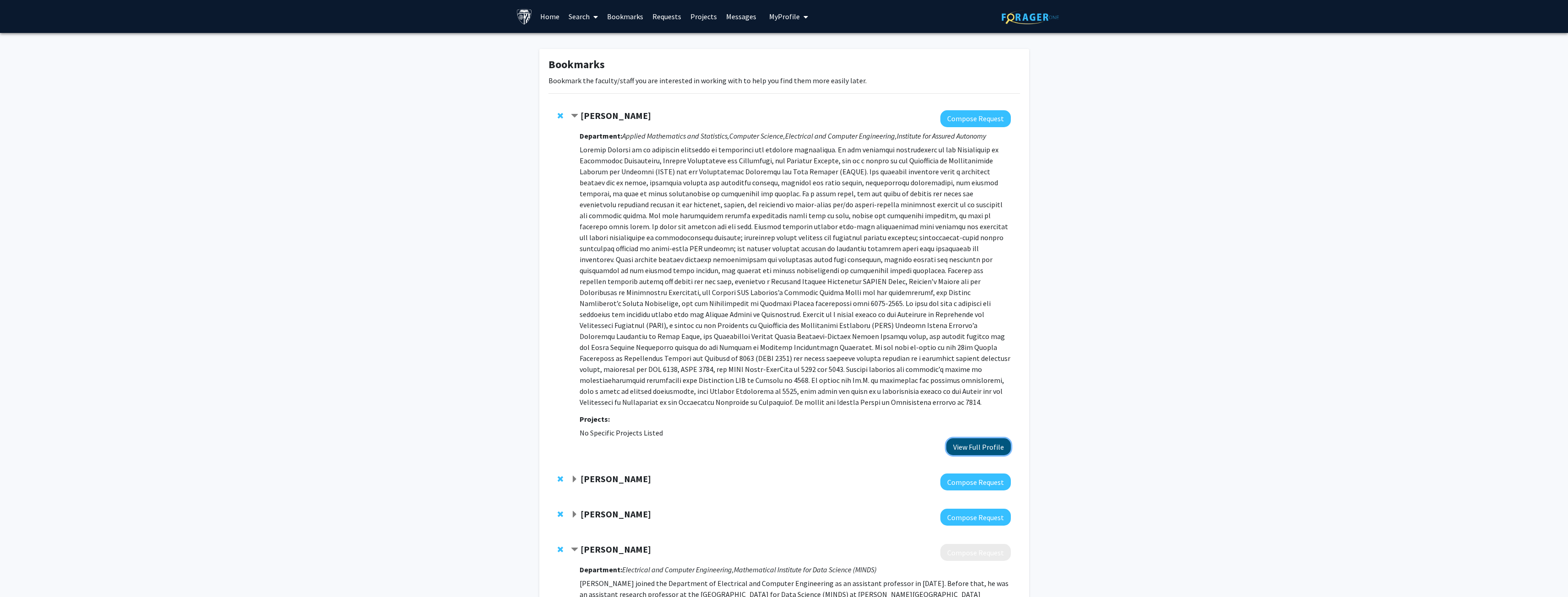
click at [962, 439] on button "View Full Profile" at bounding box center [979, 447] width 65 height 17
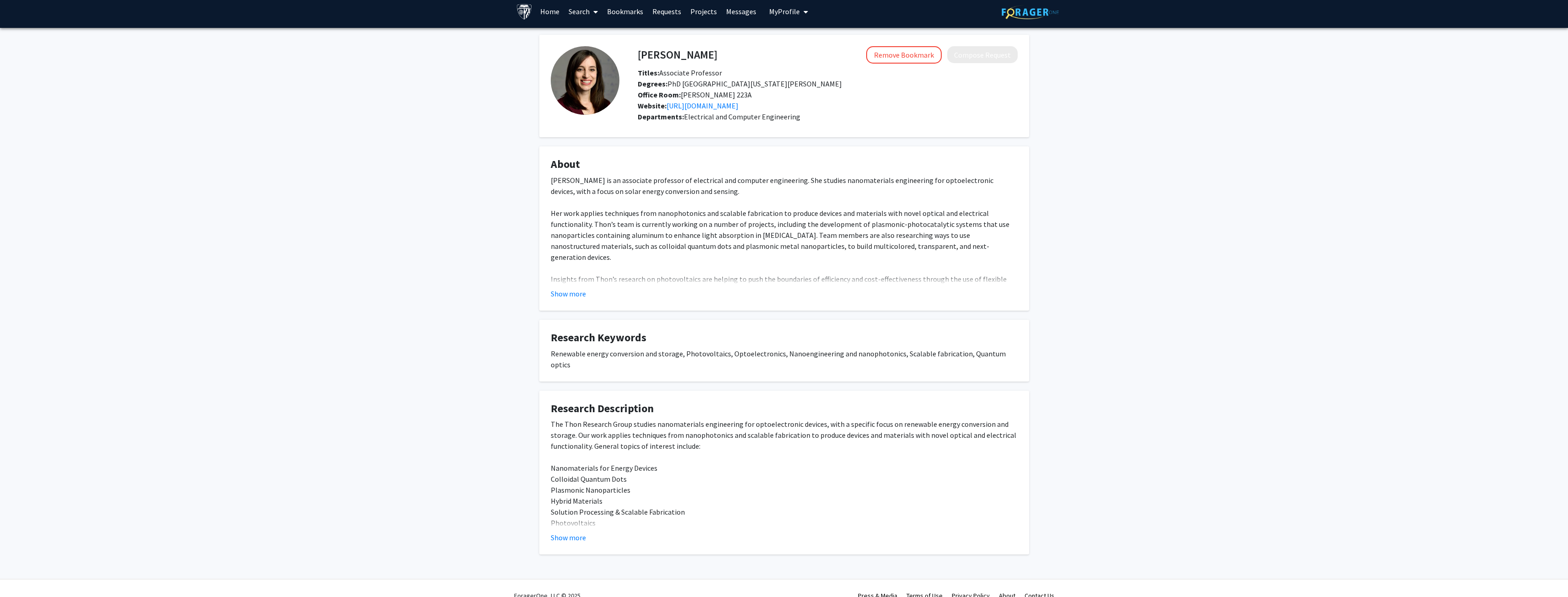
scroll to position [9, 0]
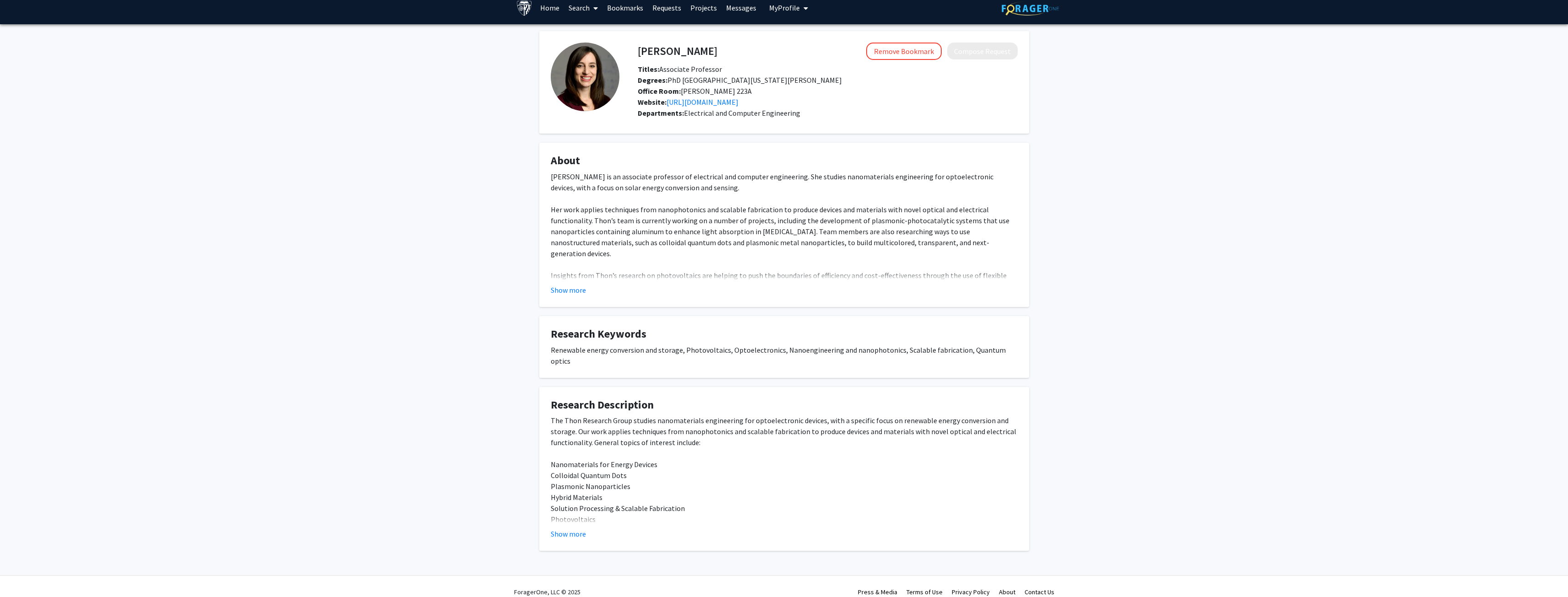
drag, startPoint x: 572, startPoint y: 290, endPoint x: 572, endPoint y: 296, distance: 6.0
click at [572, 291] on button "Show more" at bounding box center [569, 290] width 35 height 11
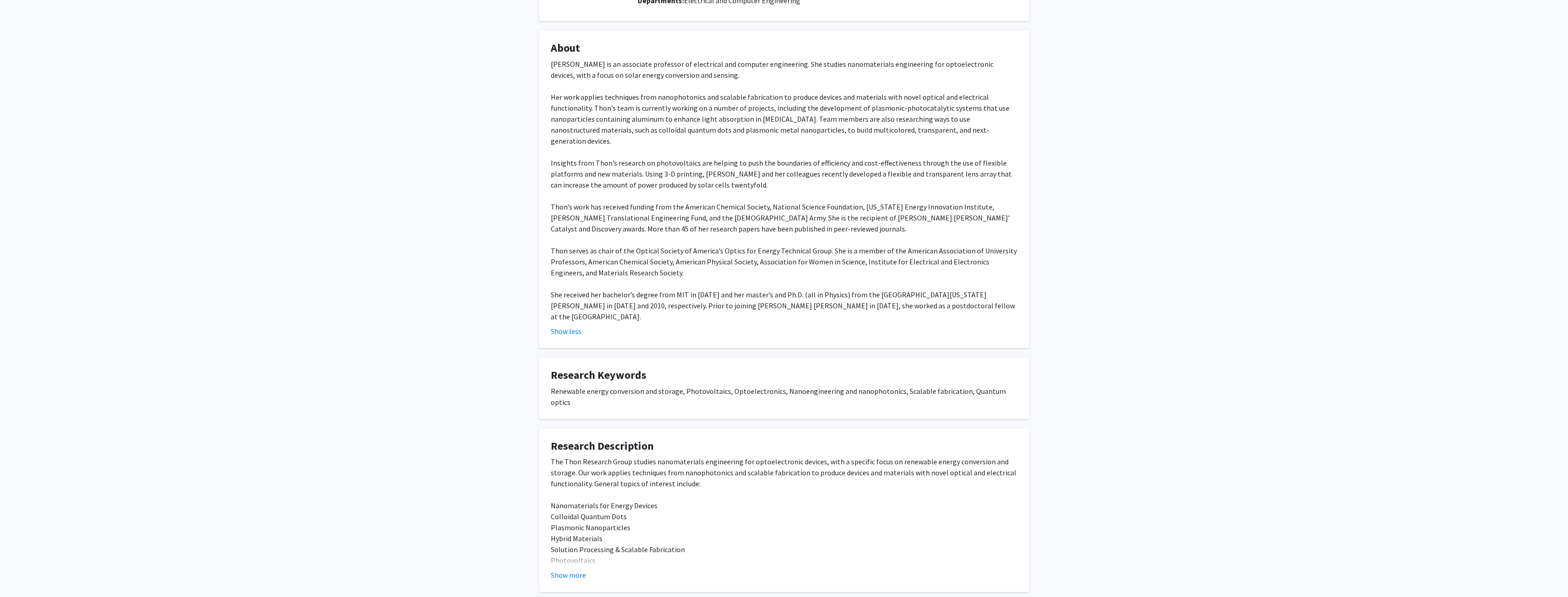
scroll to position [141, 0]
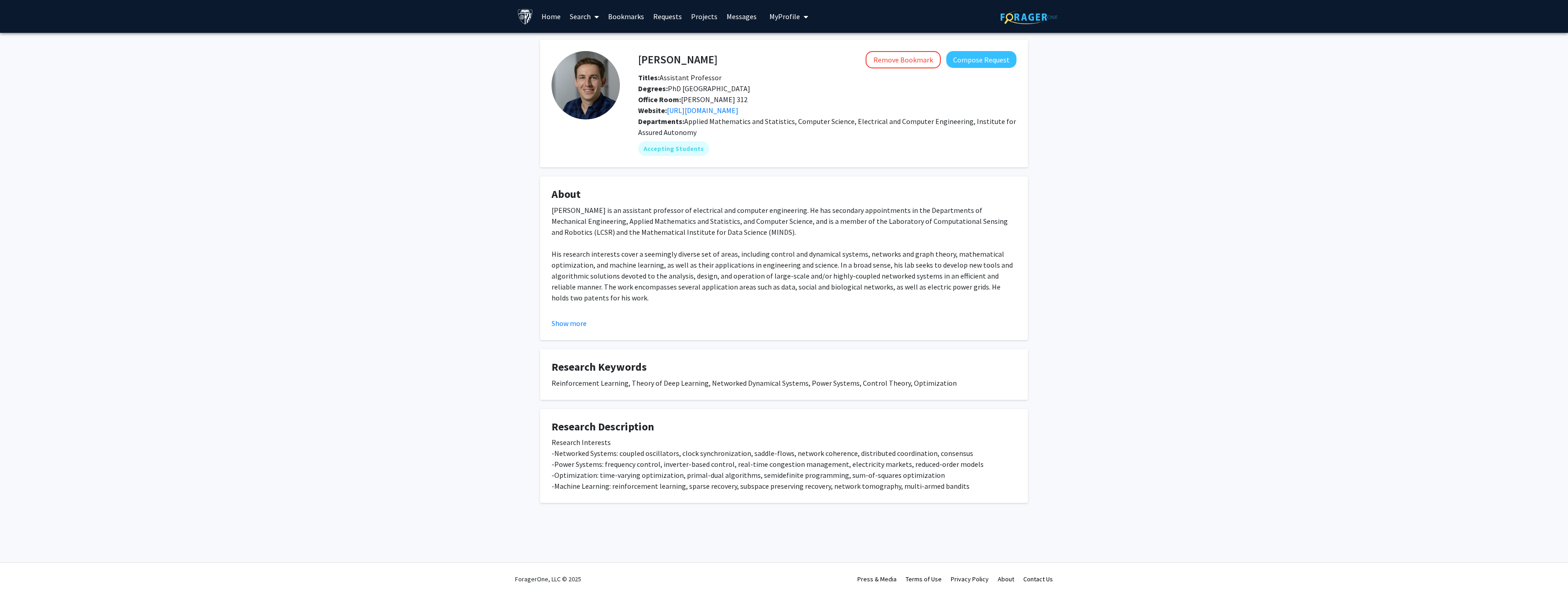
click at [644, 59] on h4 "[PERSON_NAME]" at bounding box center [677, 60] width 79 height 17
drag, startPoint x: 644, startPoint y: 59, endPoint x: 698, endPoint y: 60, distance: 54.0
click at [698, 60] on h4 "[PERSON_NAME]" at bounding box center [677, 60] width 79 height 17
copy h4 "[PERSON_NAME]"
click at [747, 59] on div "Remove Bookmark Compose Request" at bounding box center [867, 60] width 299 height 17
